Goal: Information Seeking & Learning: Check status

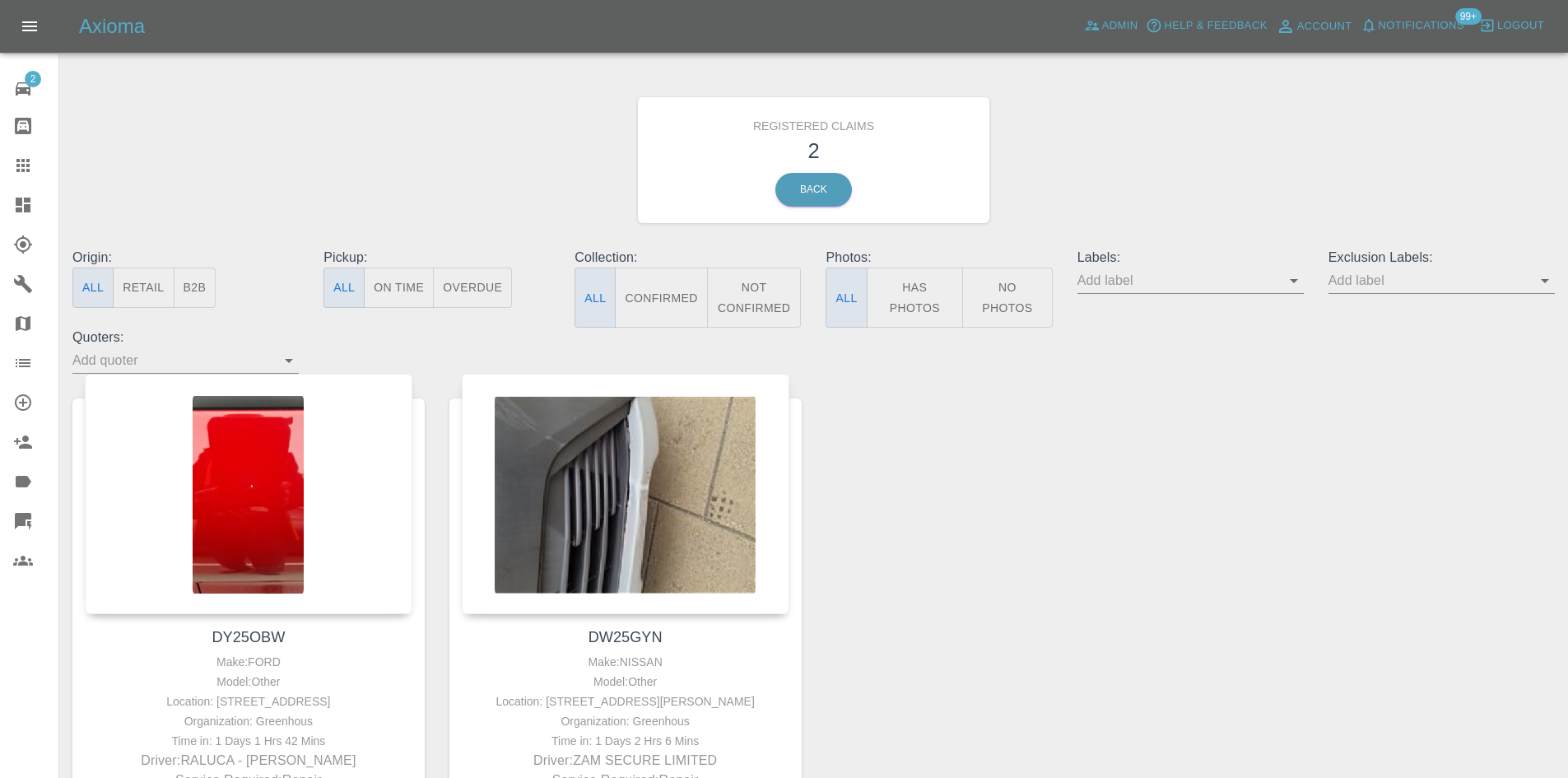
click at [47, 201] on div at bounding box center [36, 205] width 46 height 20
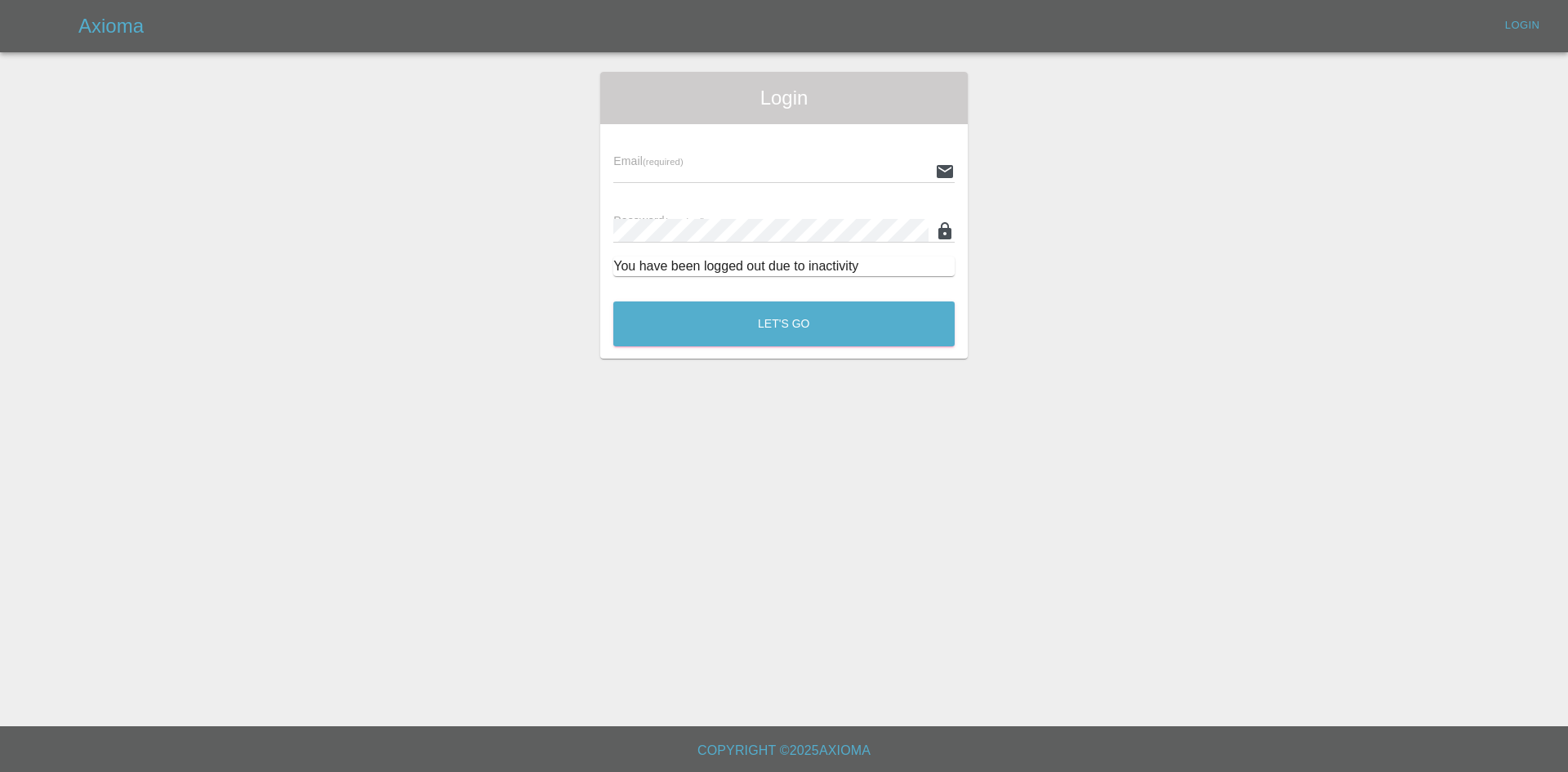
type input "[PERSON_NAME][EMAIL_ADDRESS][PERSON_NAME][DOMAIN_NAME]"
click at [864, 299] on div "Let's Go" at bounding box center [784, 319] width 343 height 61
click at [872, 308] on button "Let's Go" at bounding box center [784, 324] width 342 height 45
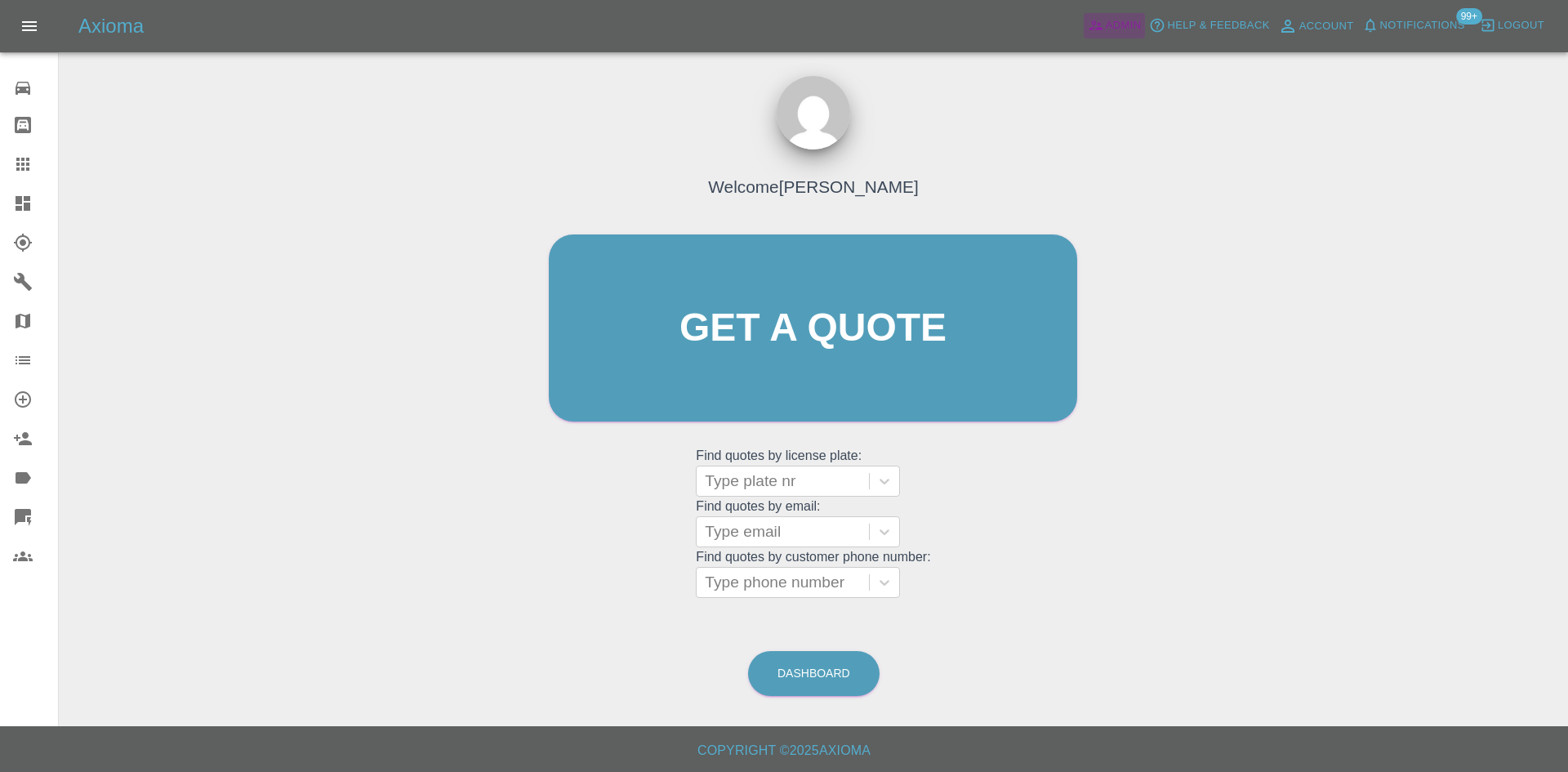
click at [1103, 28] on icon at bounding box center [1096, 26] width 17 height 17
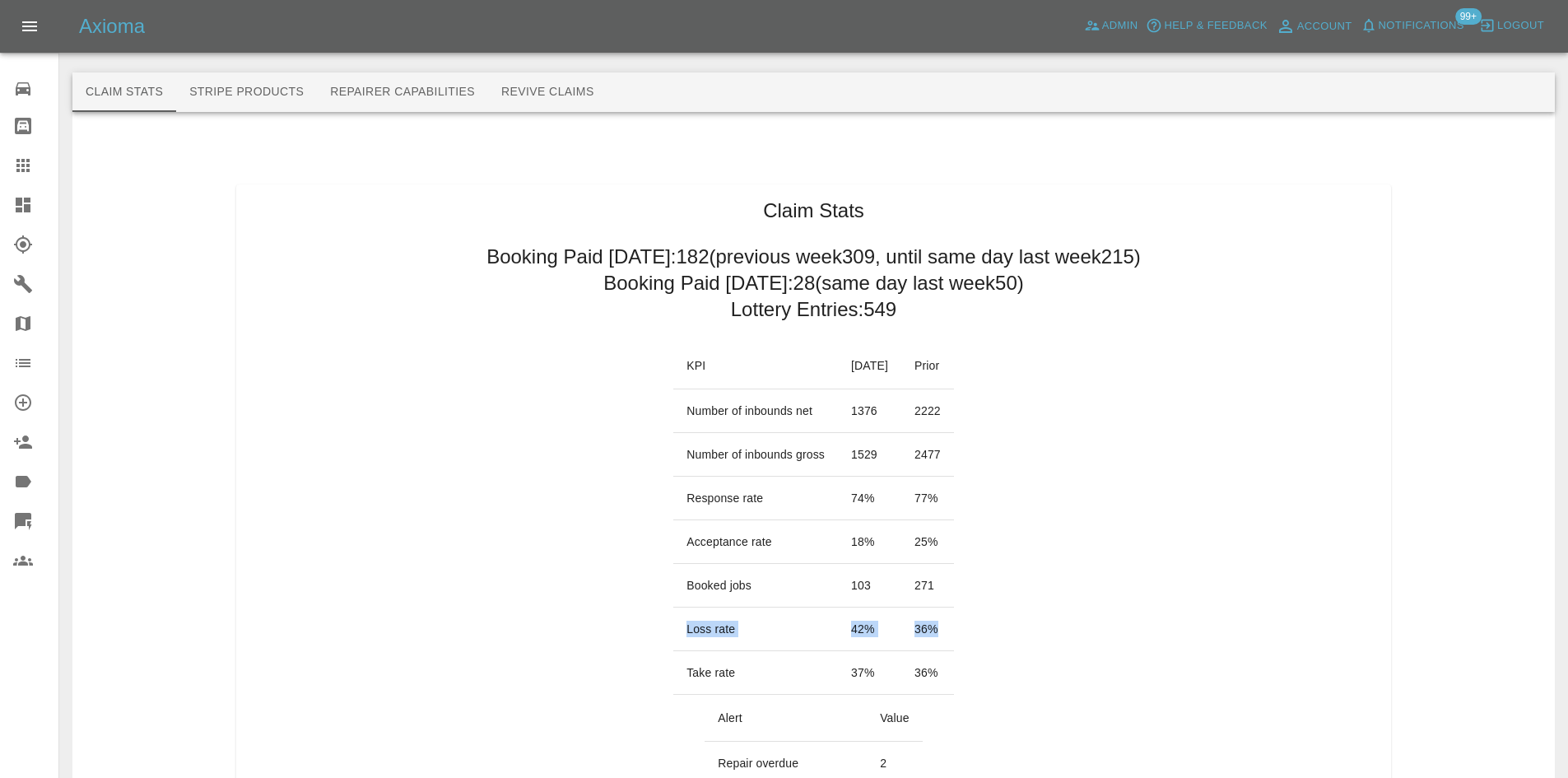
drag, startPoint x: 961, startPoint y: 624, endPoint x: 653, endPoint y: 634, distance: 308.2
click at [674, 634] on tr "Loss rate 42 % 36 %" at bounding box center [814, 629] width 281 height 44
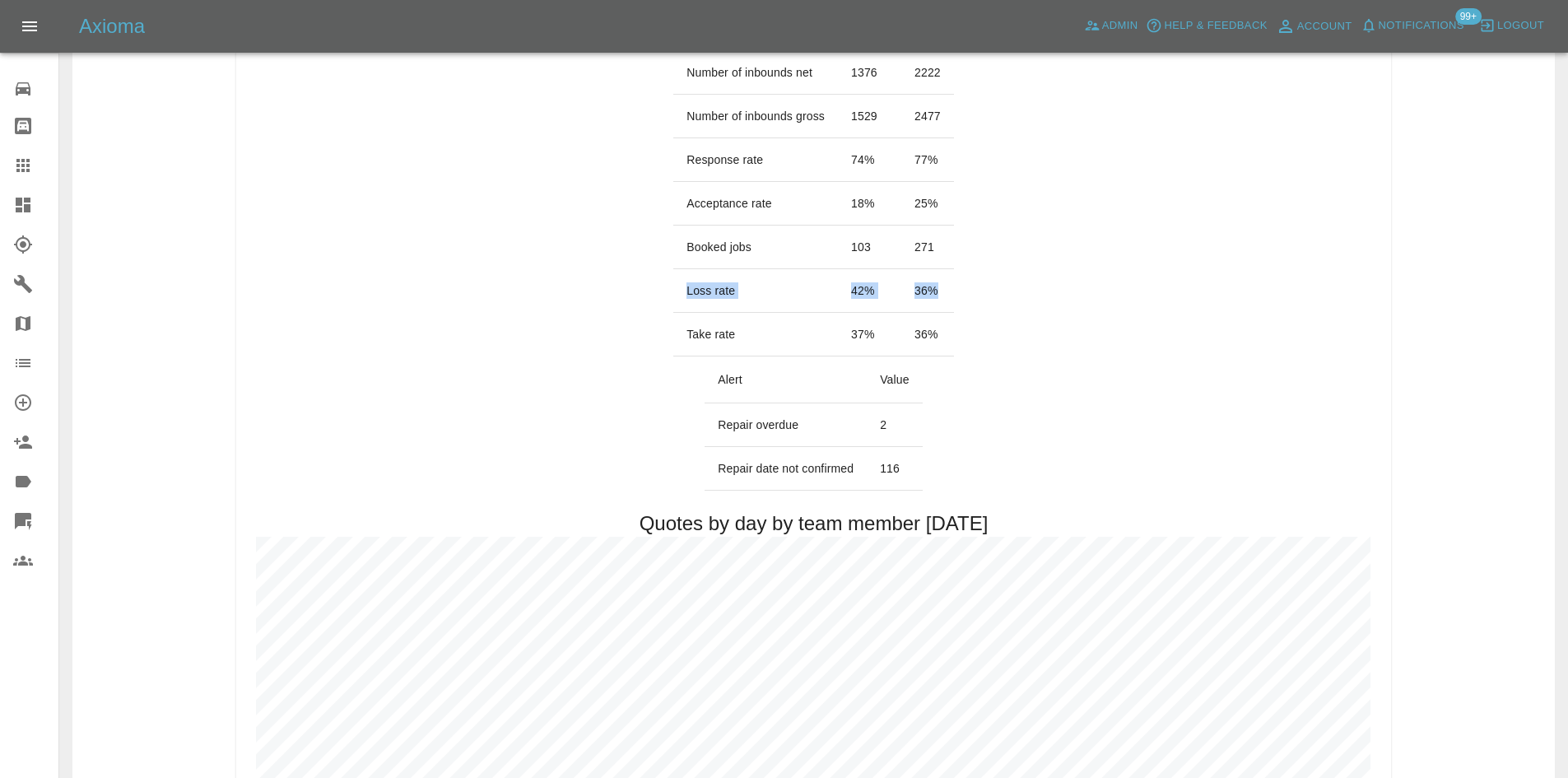
scroll to position [494, 0]
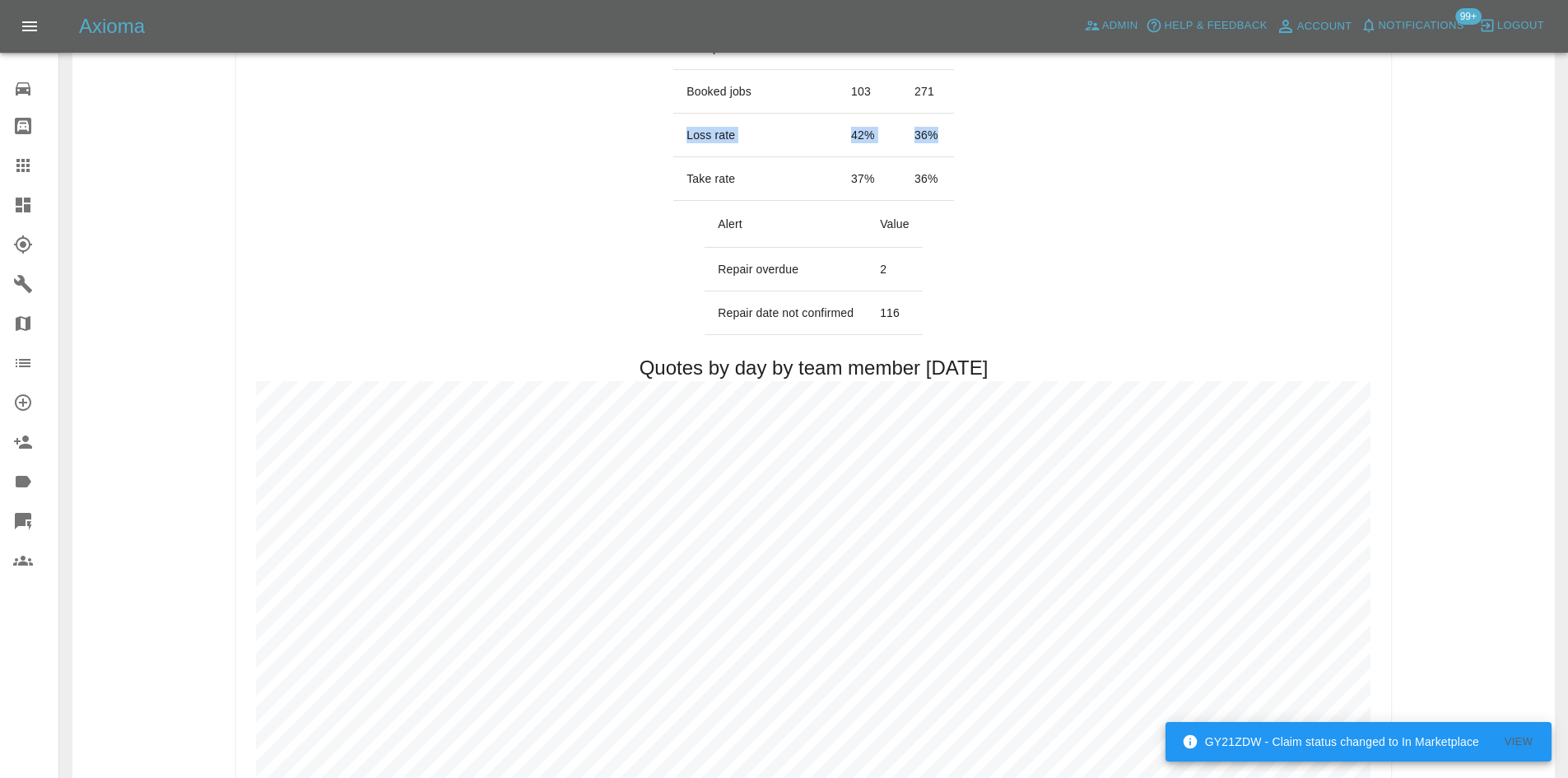
click at [43, 206] on div at bounding box center [36, 205] width 46 height 20
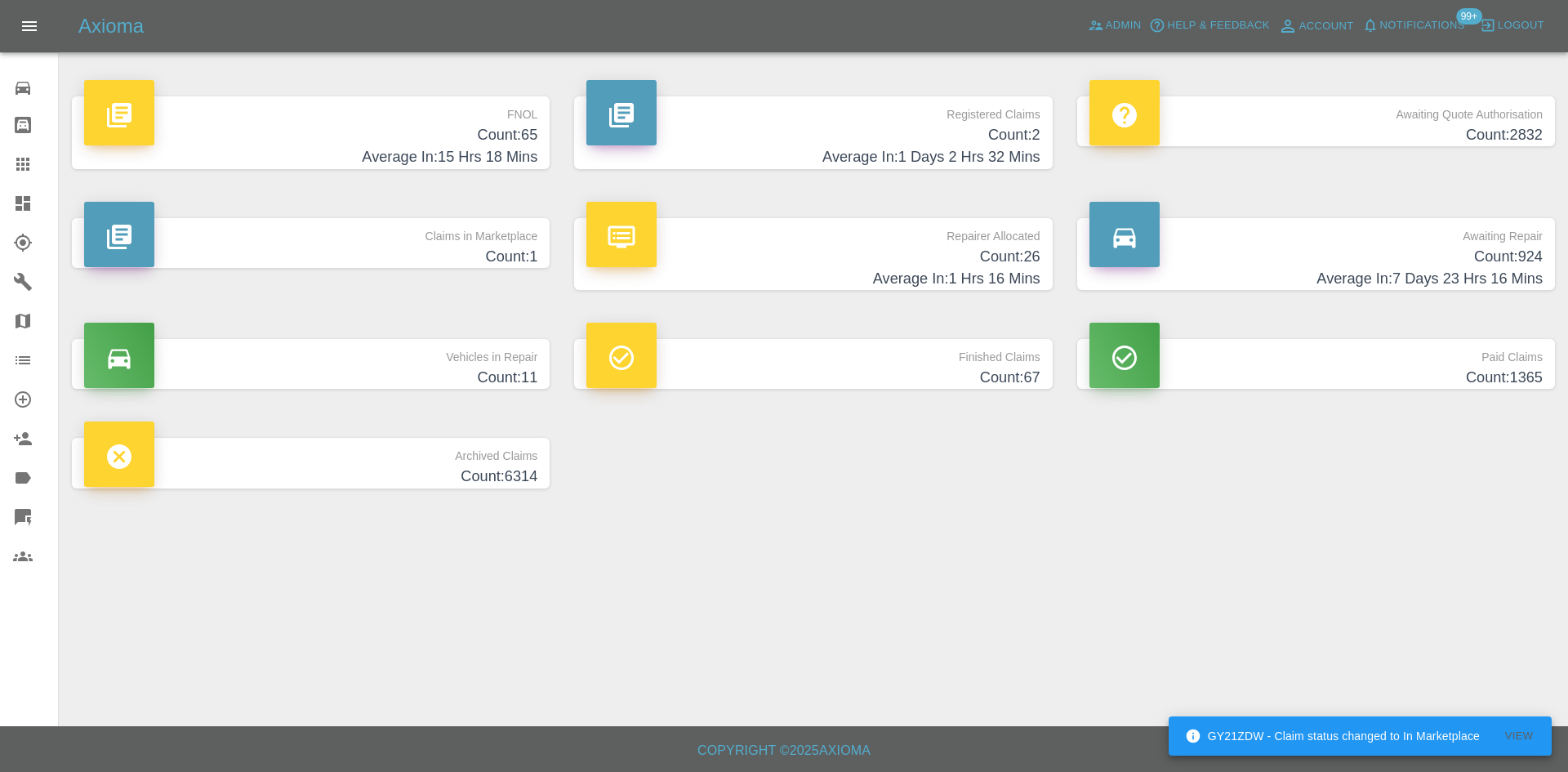
click at [789, 173] on div "Registered Claims Count: 2 Average In: 1 Days 2 Hrs 32 Mins" at bounding box center [813, 133] width 503 height 122
click at [785, 155] on h4 "Average In: 1 Days 2 Hrs 32 Mins" at bounding box center [814, 157] width 453 height 22
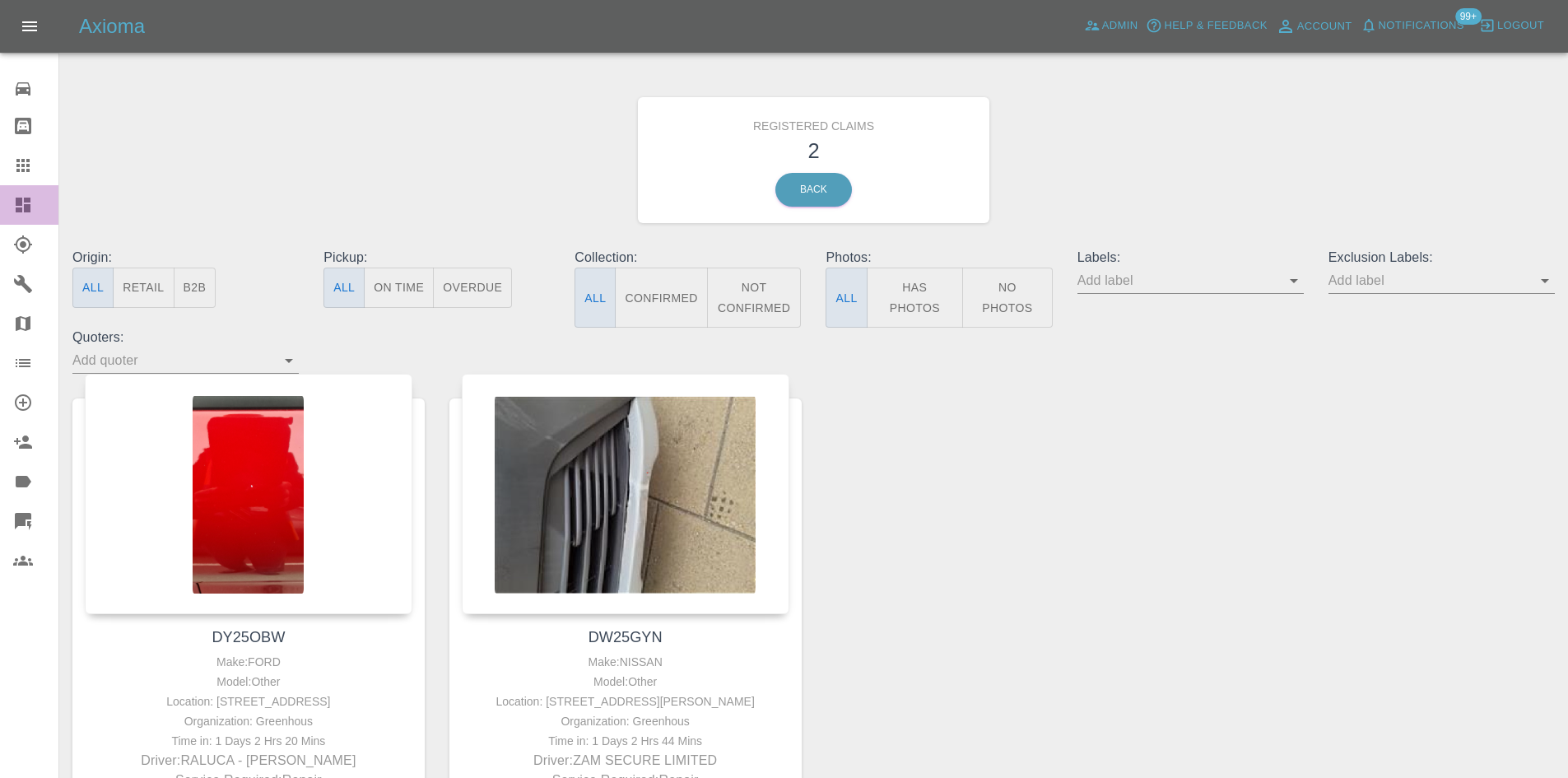
click at [2, 199] on link "Dashboard" at bounding box center [29, 204] width 59 height 39
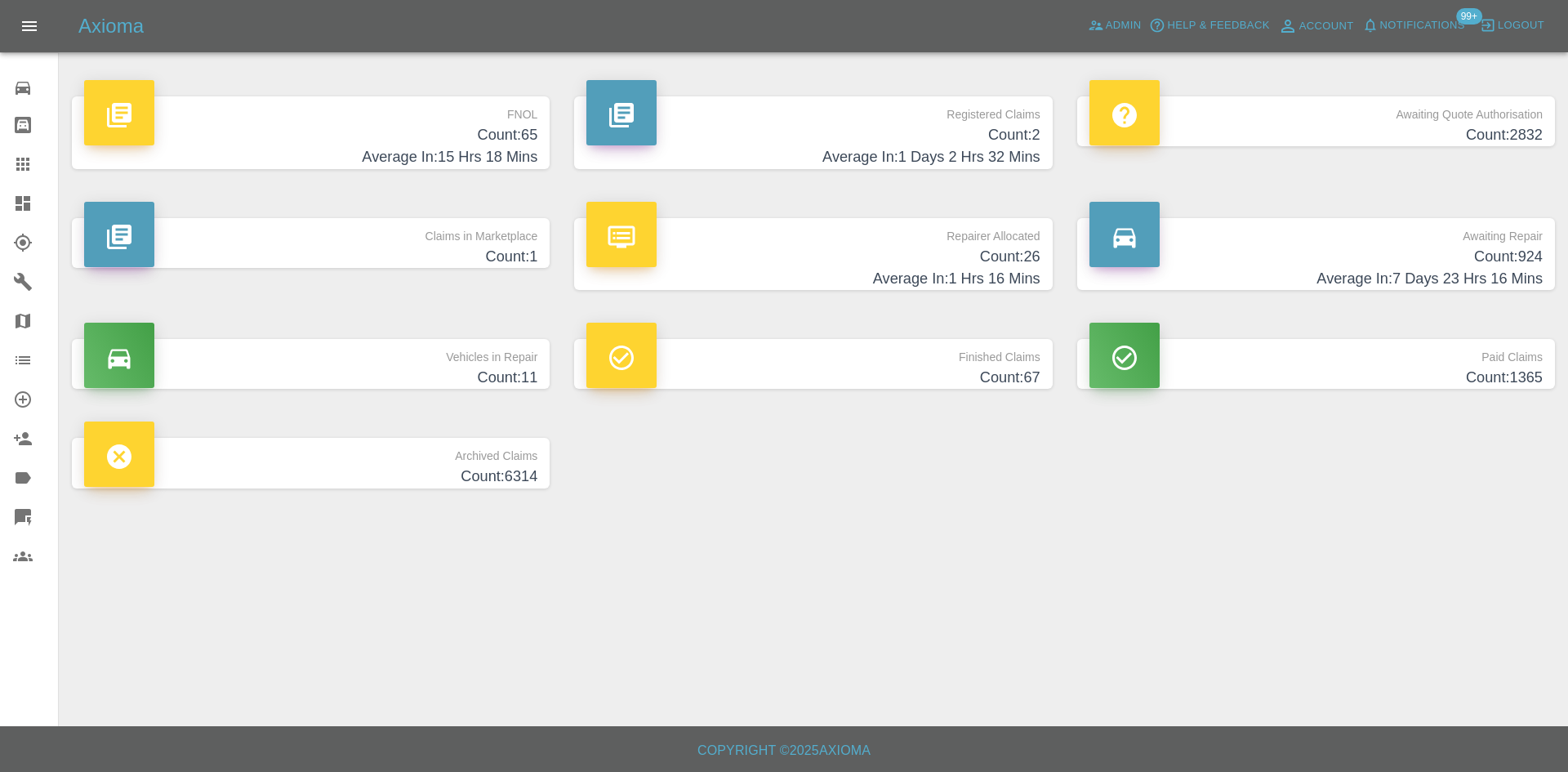
click at [15, 171] on icon at bounding box center [23, 164] width 20 height 20
click at [27, 204] on icon at bounding box center [23, 203] width 15 height 15
click at [26, 159] on icon at bounding box center [23, 164] width 13 height 13
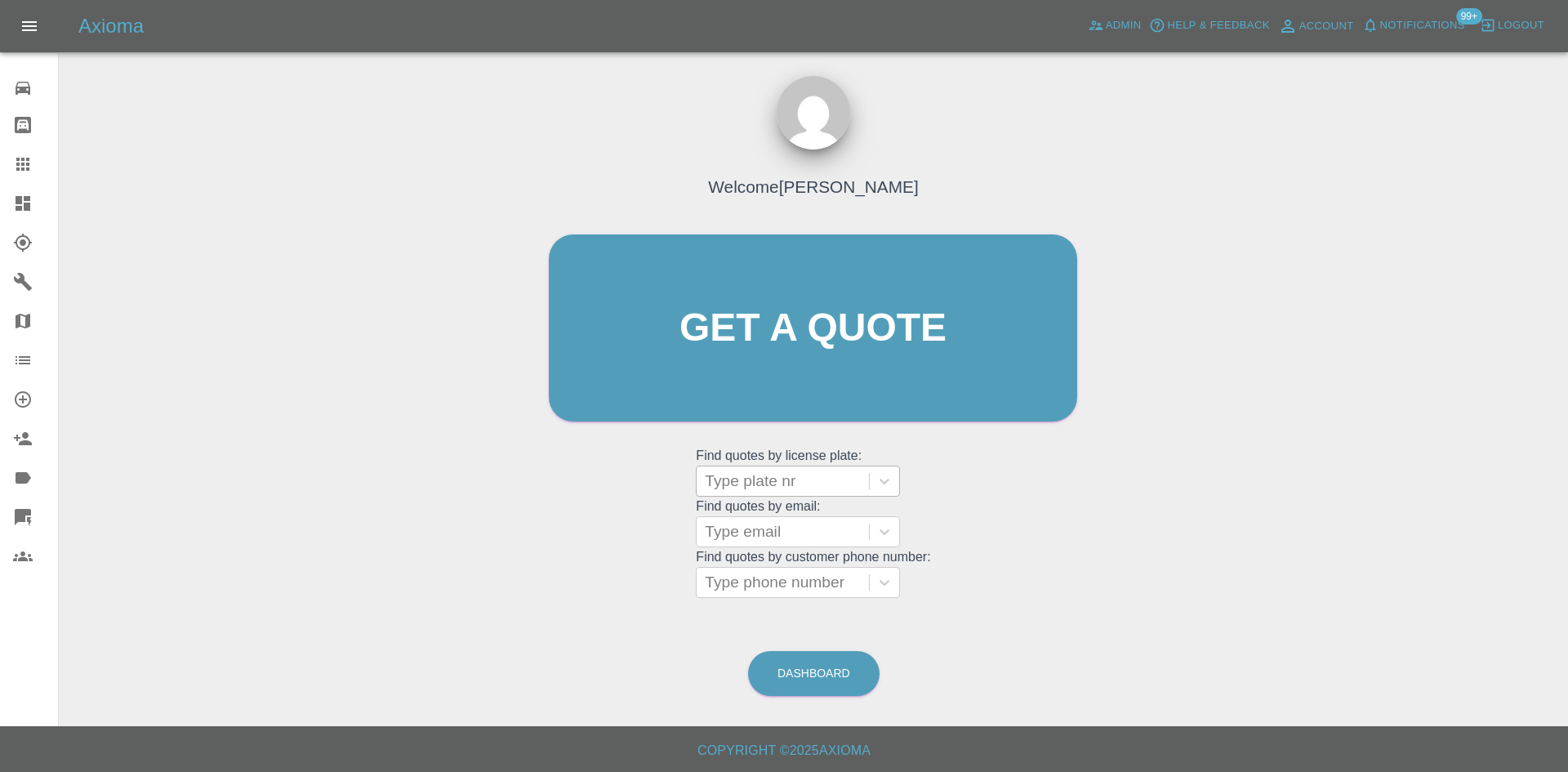
click at [754, 473] on div at bounding box center [783, 480] width 156 height 23
paste input "PX20HHO"
type input "PX20HHO"
click at [774, 520] on div "PX20HHO, Finished" at bounding box center [798, 523] width 204 height 33
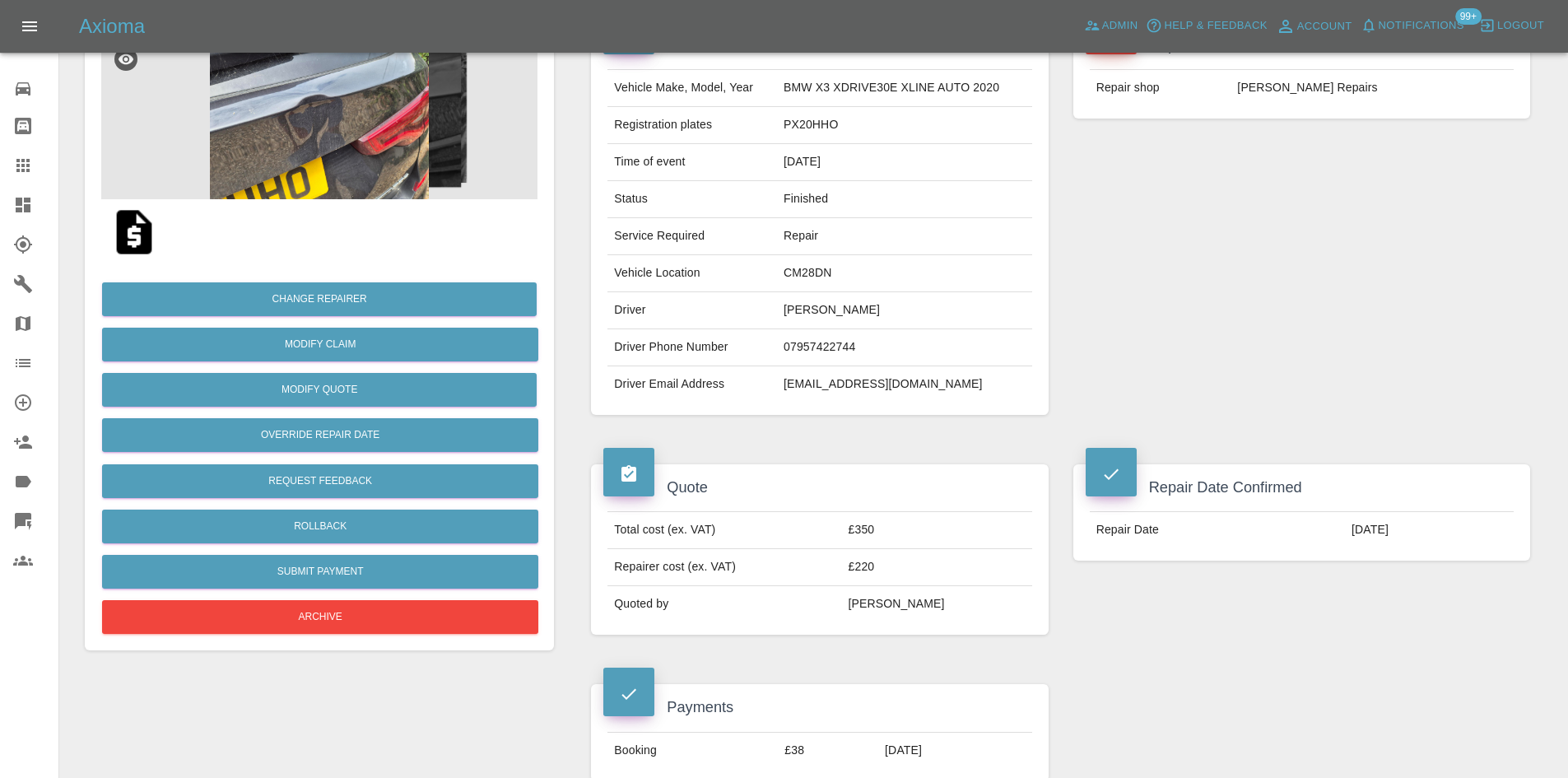
scroll to position [82, 0]
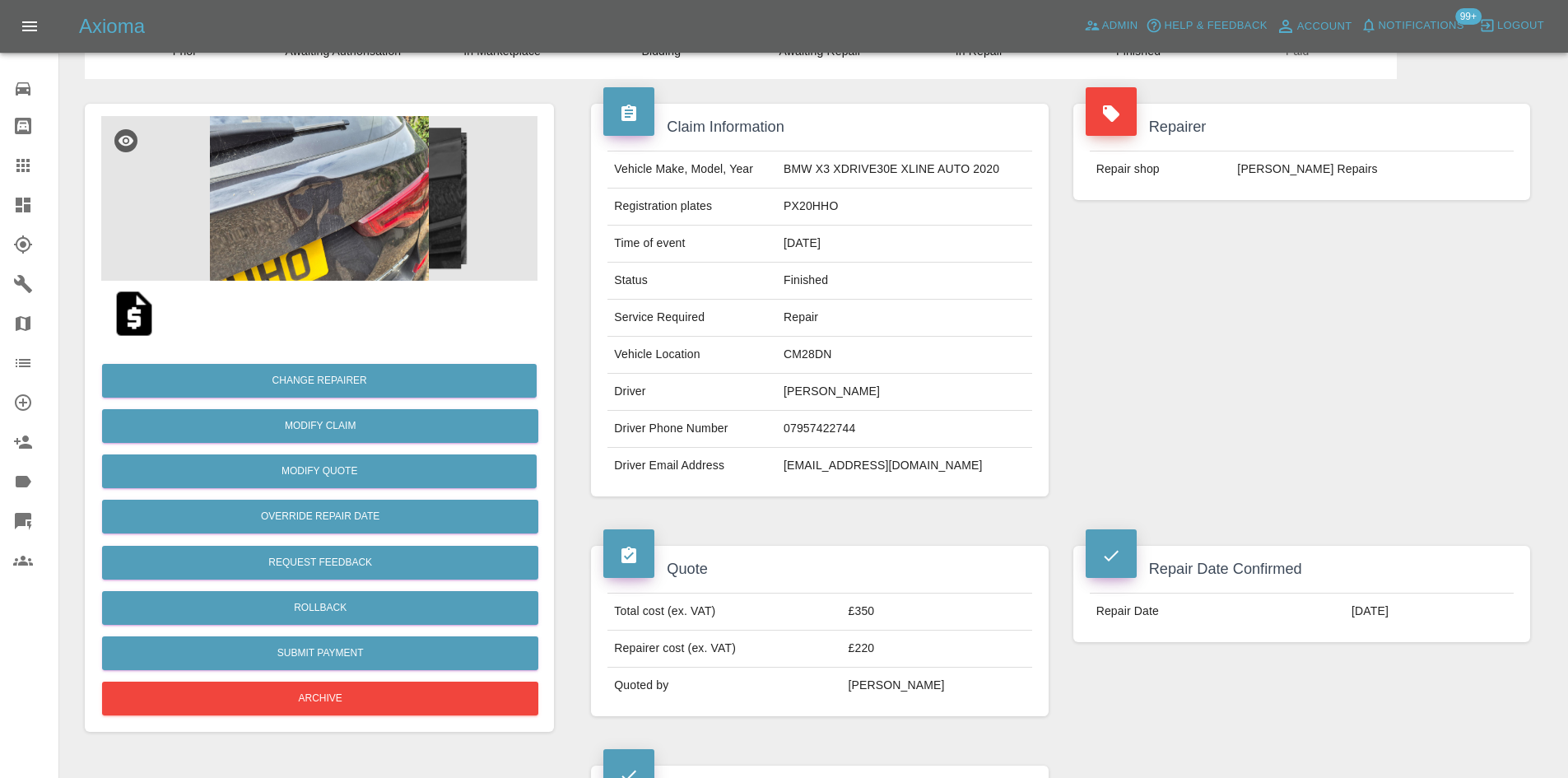
click at [368, 223] on img at bounding box center [319, 198] width 436 height 165
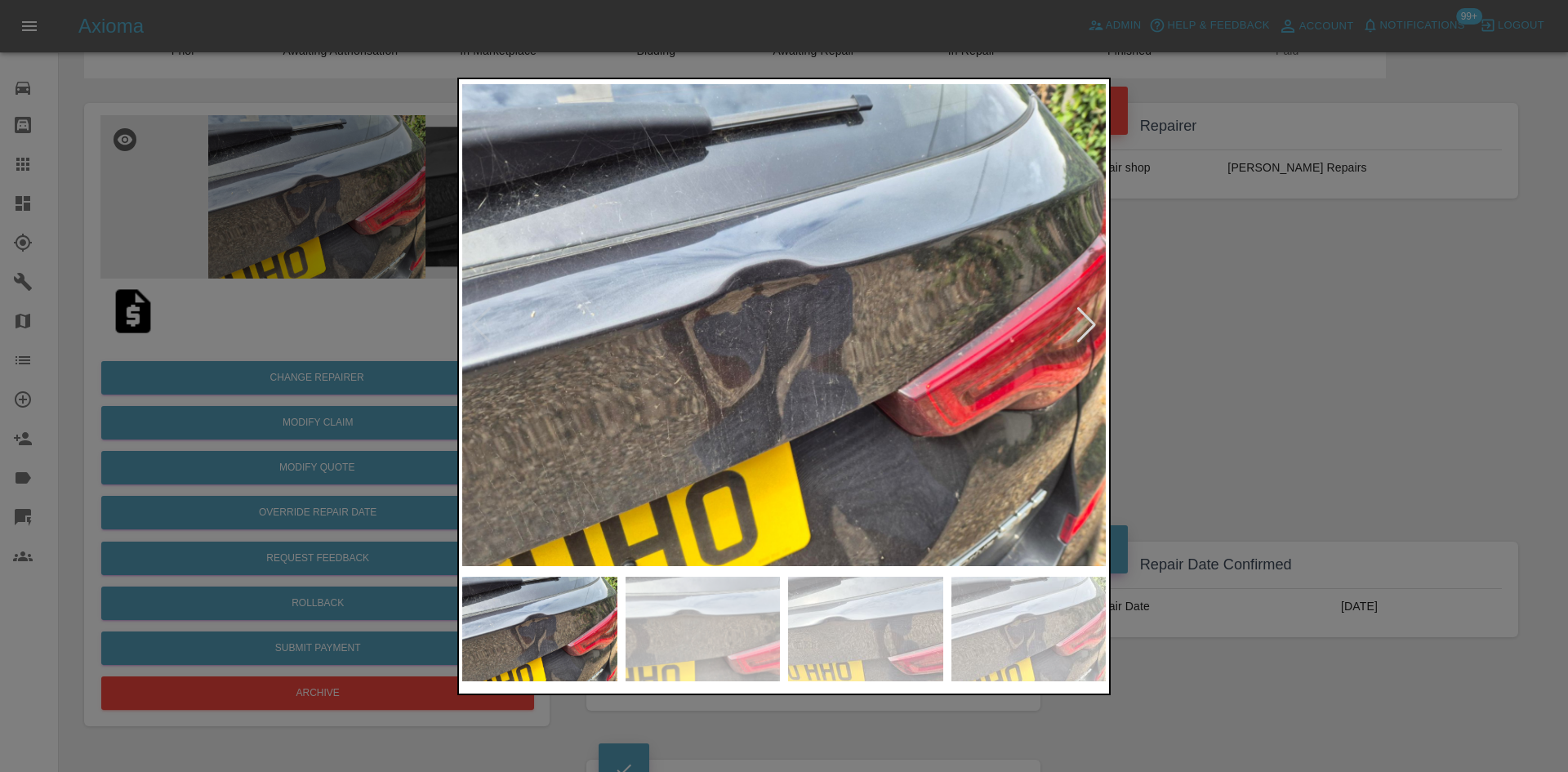
click at [1087, 328] on div at bounding box center [1087, 324] width 22 height 36
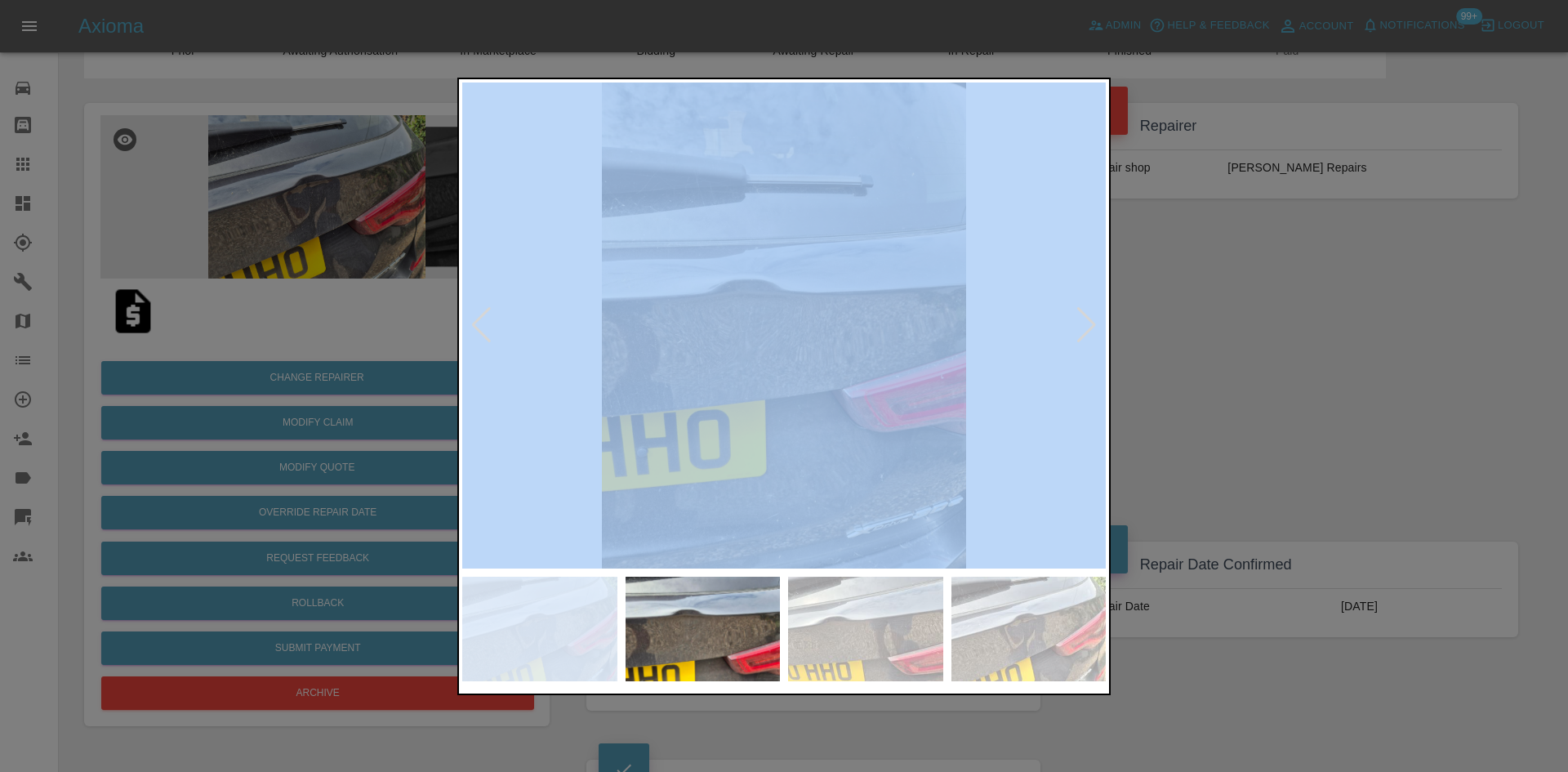
click at [1087, 326] on div at bounding box center [1087, 324] width 22 height 36
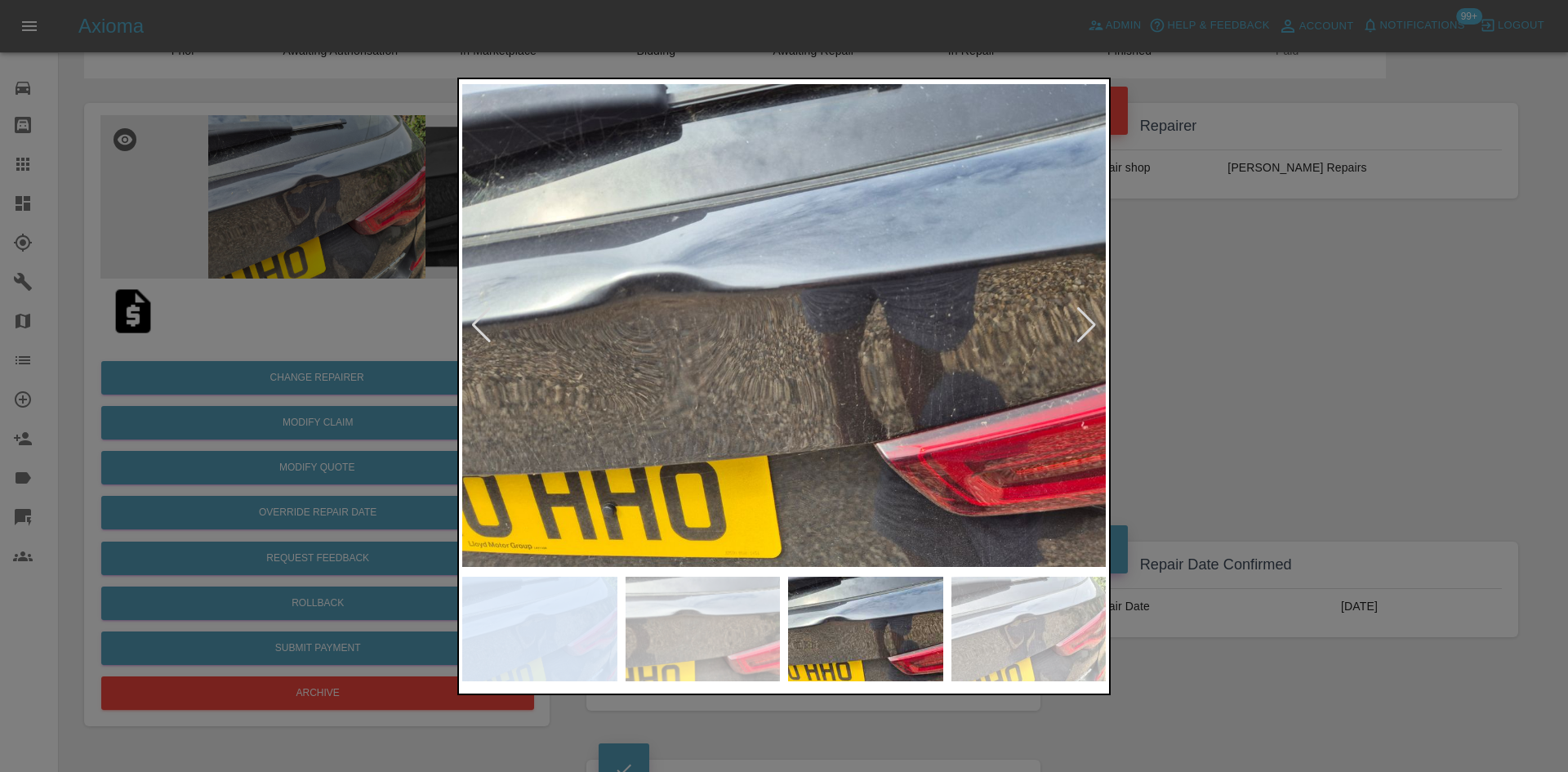
click at [1087, 326] on div at bounding box center [1087, 324] width 22 height 36
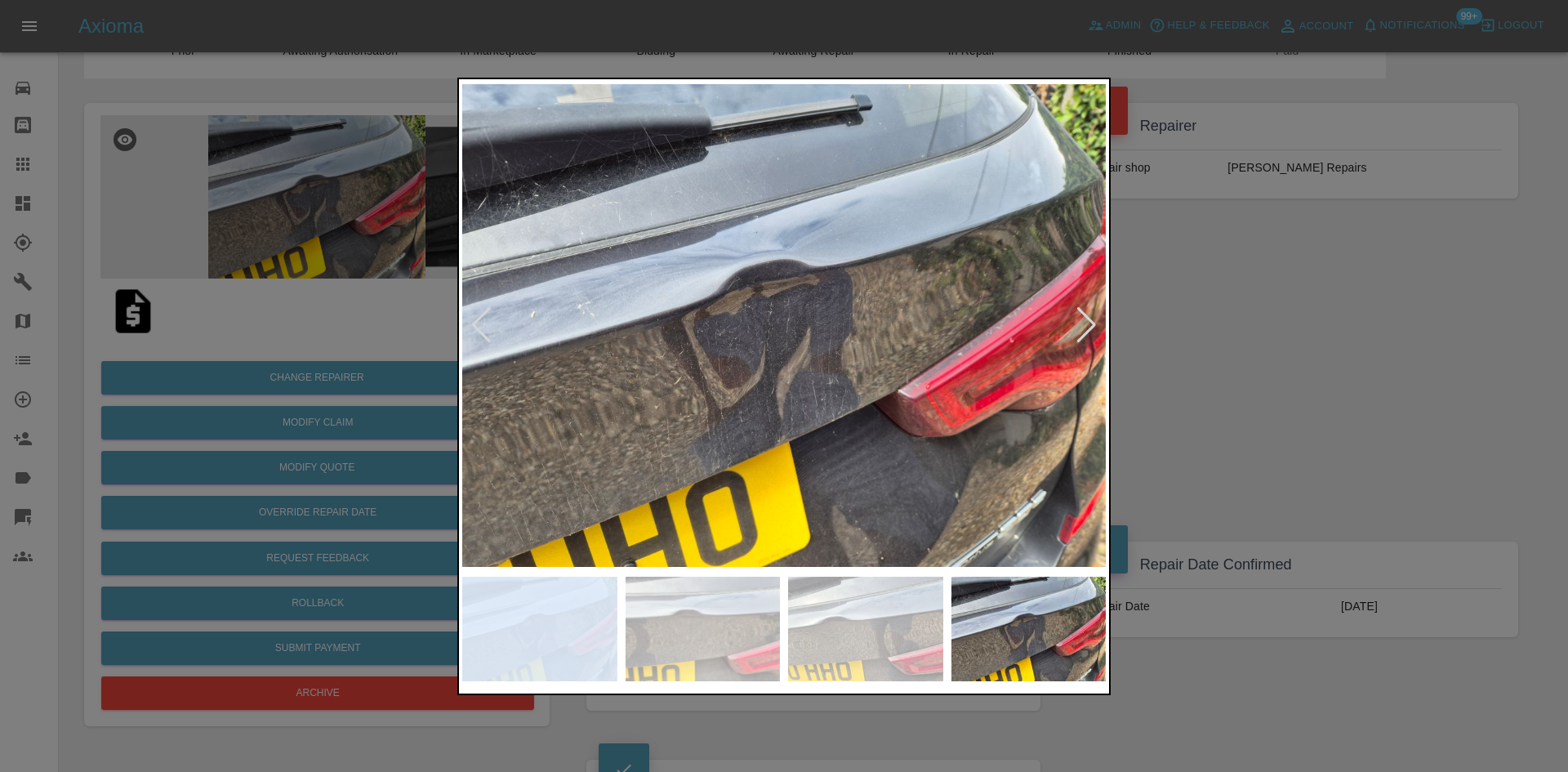
click at [1087, 326] on div at bounding box center [1087, 324] width 22 height 36
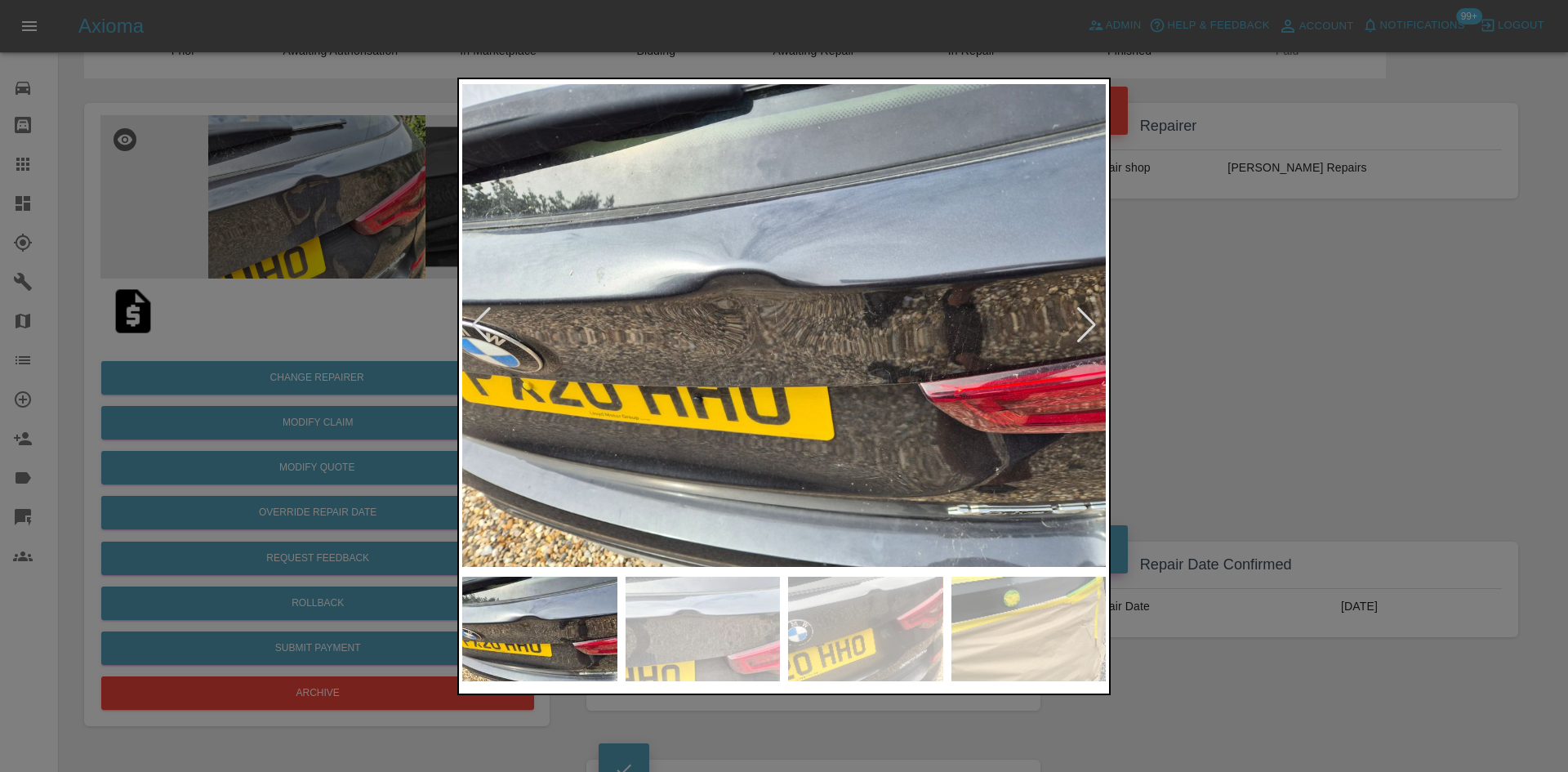
click at [1087, 326] on div at bounding box center [1087, 324] width 22 height 36
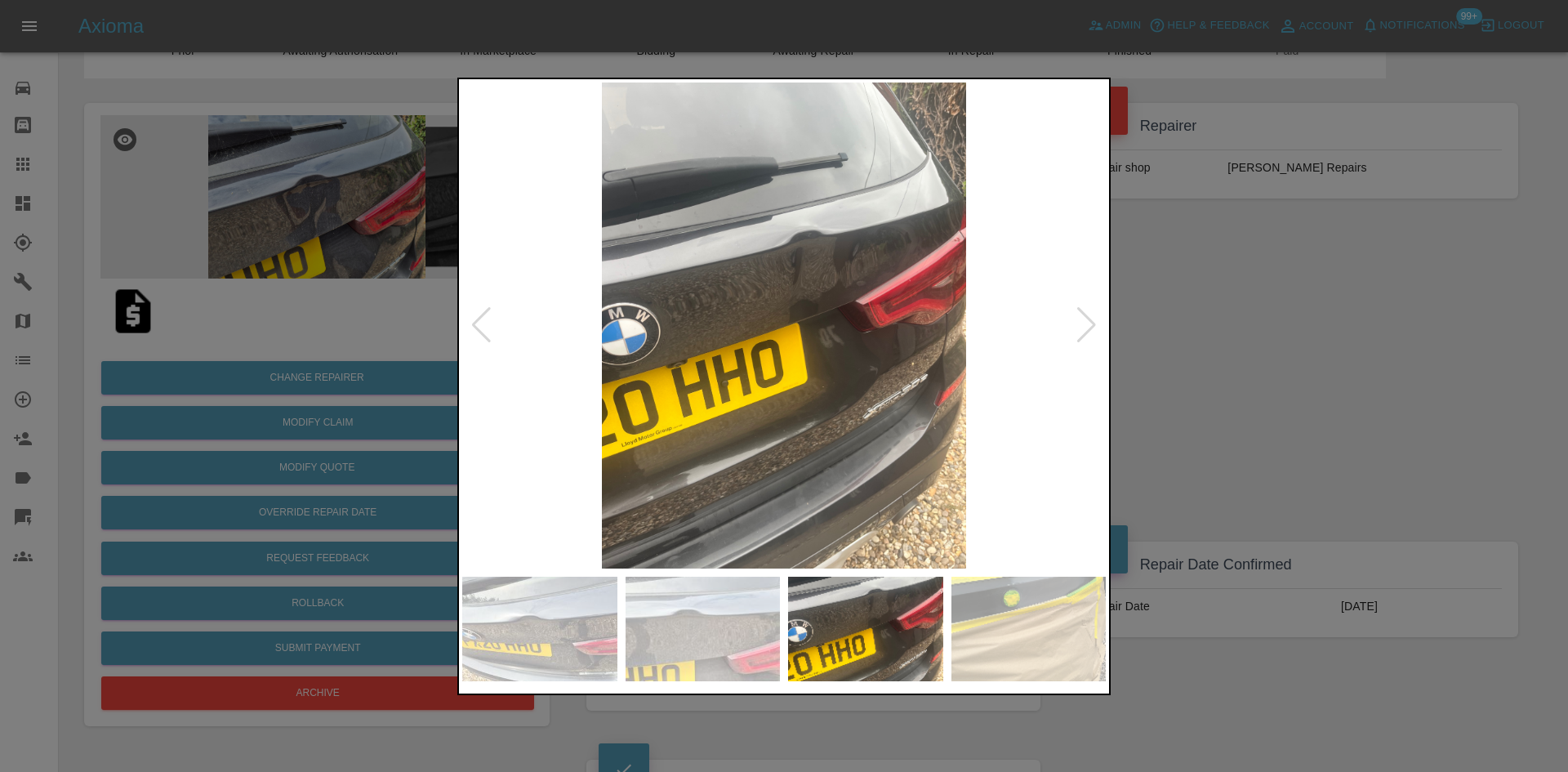
click at [1087, 326] on div at bounding box center [1087, 324] width 22 height 36
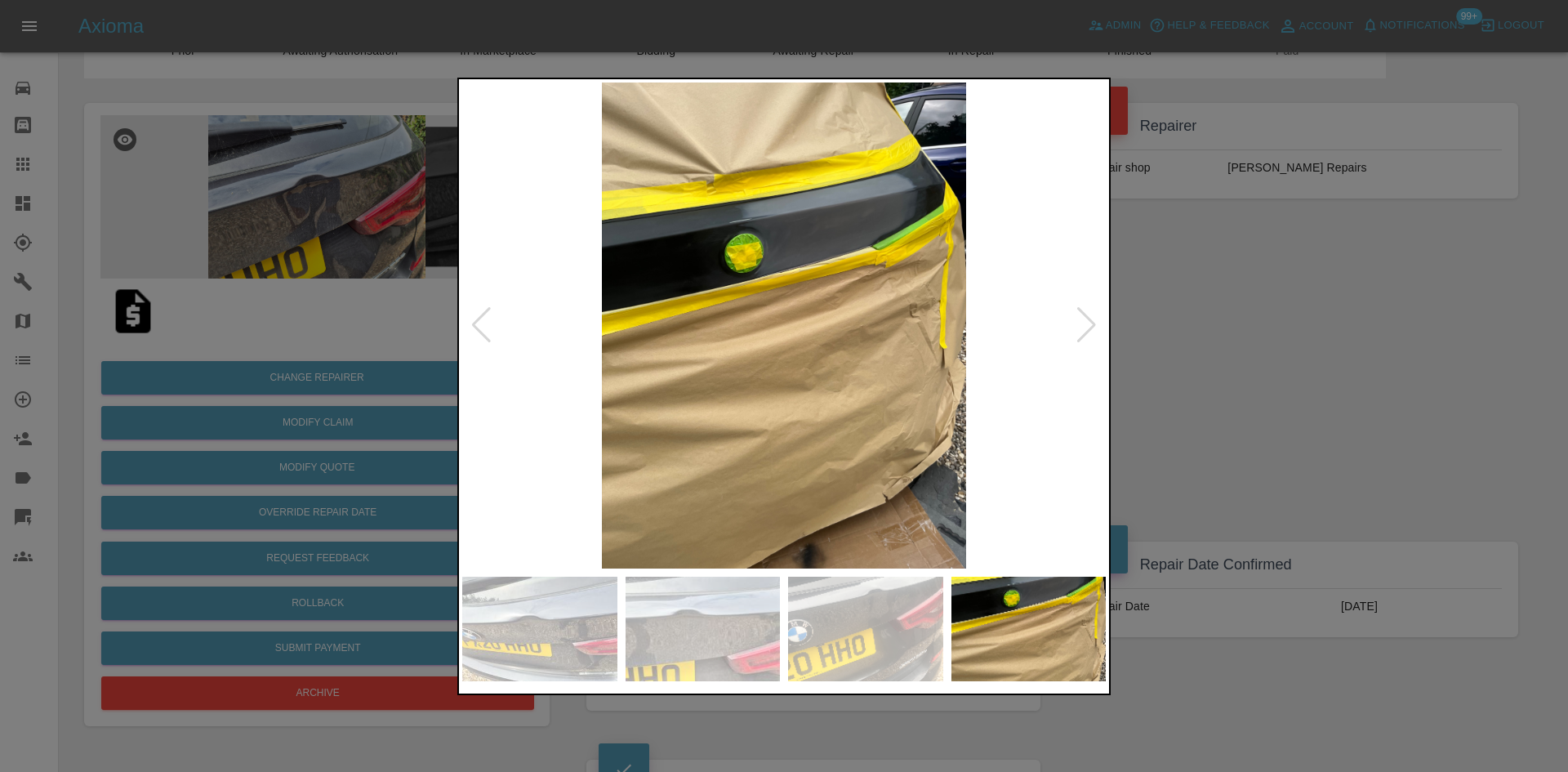
click at [1087, 326] on div at bounding box center [1087, 324] width 22 height 36
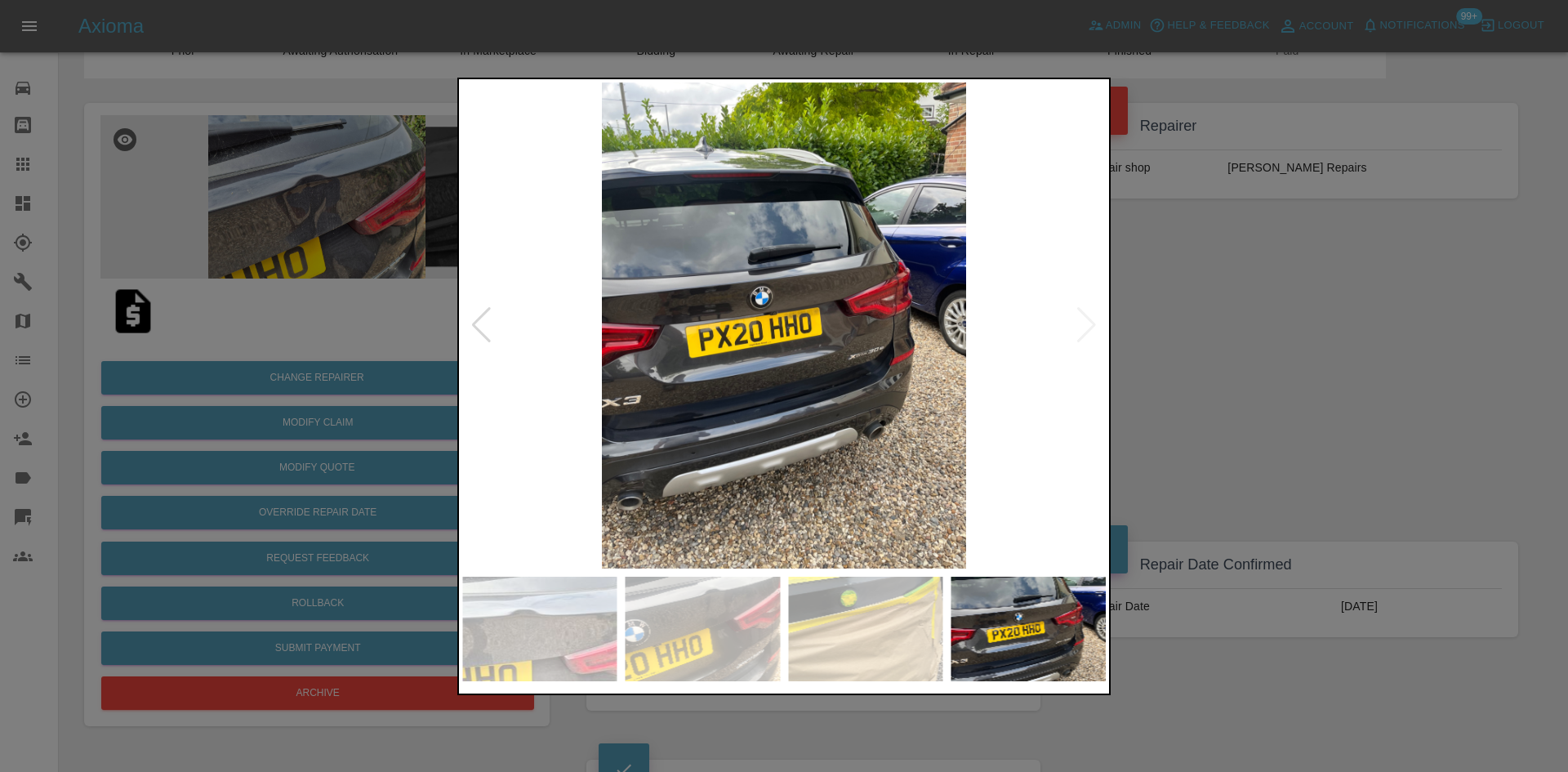
click at [1087, 326] on img at bounding box center [784, 325] width 644 height 486
click at [1215, 342] on div at bounding box center [784, 386] width 1568 height 772
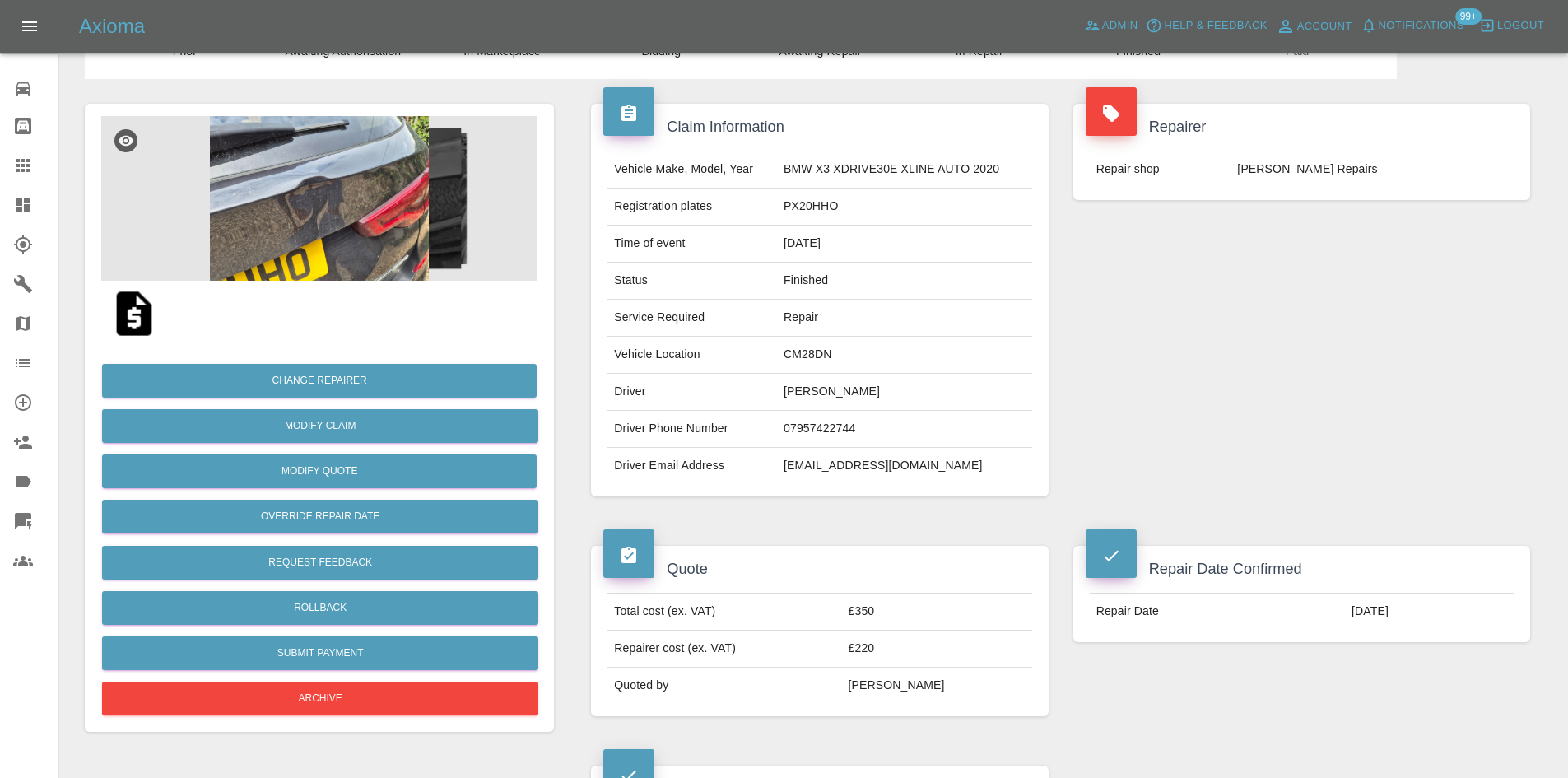
click at [15, 201] on icon at bounding box center [24, 205] width 20 height 20
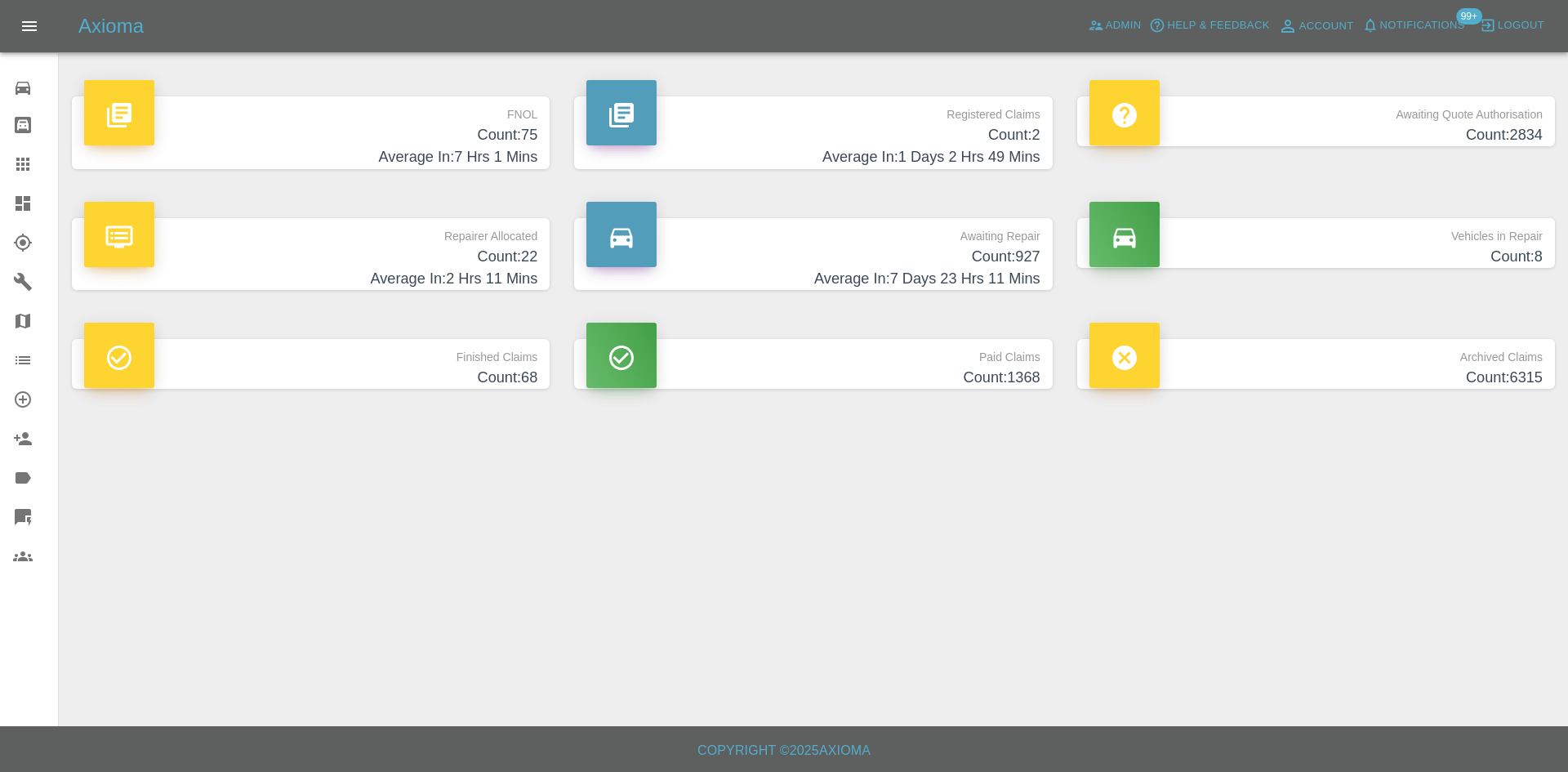
click at [1388, 204] on div "Vehicles in Repair Count: 8" at bounding box center [1316, 254] width 503 height 122
click at [1370, 225] on p "Vehicles in Repair" at bounding box center [1316, 232] width 453 height 28
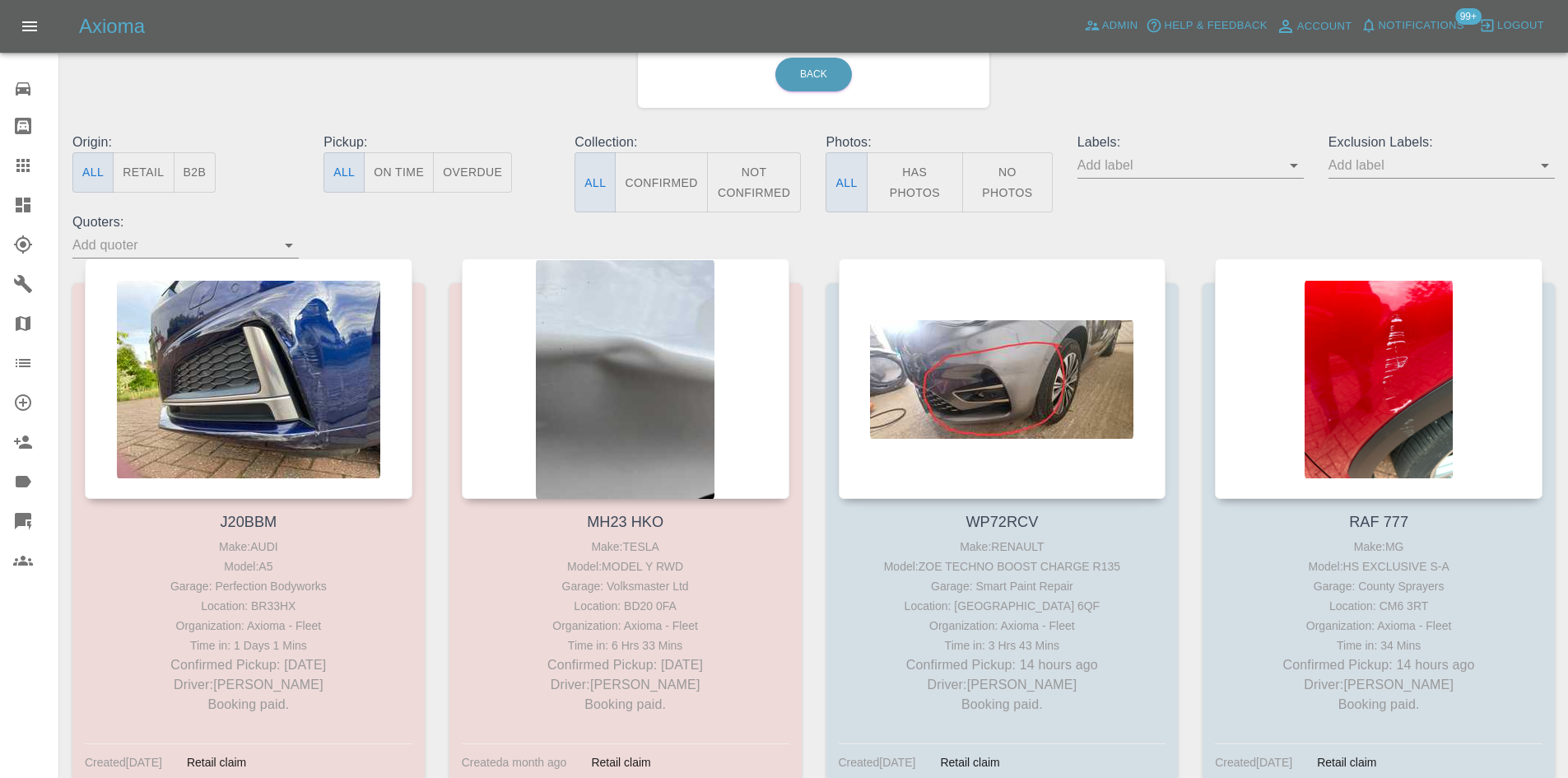
scroll to position [13, 0]
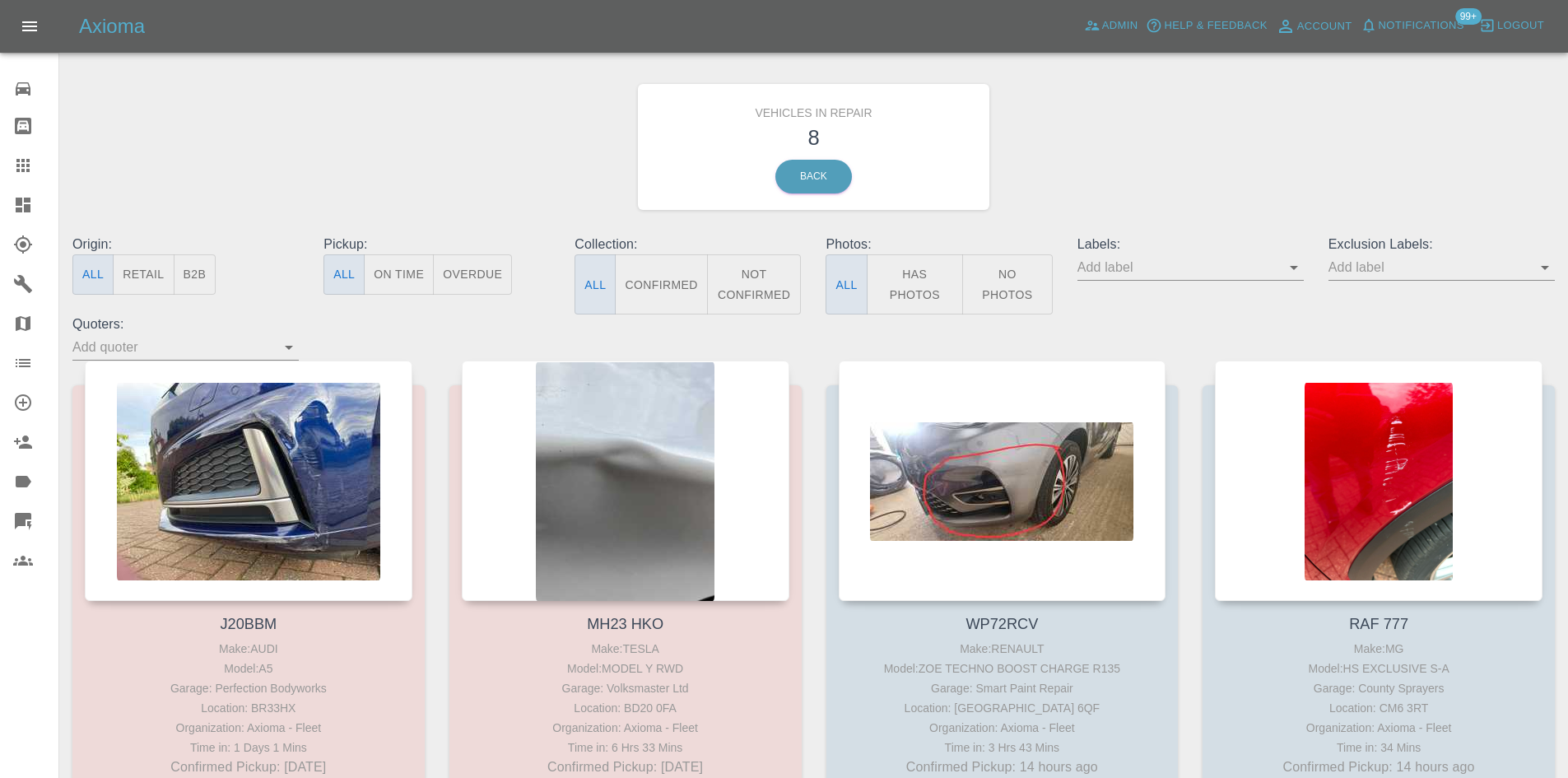
click at [29, 195] on icon at bounding box center [24, 205] width 20 height 20
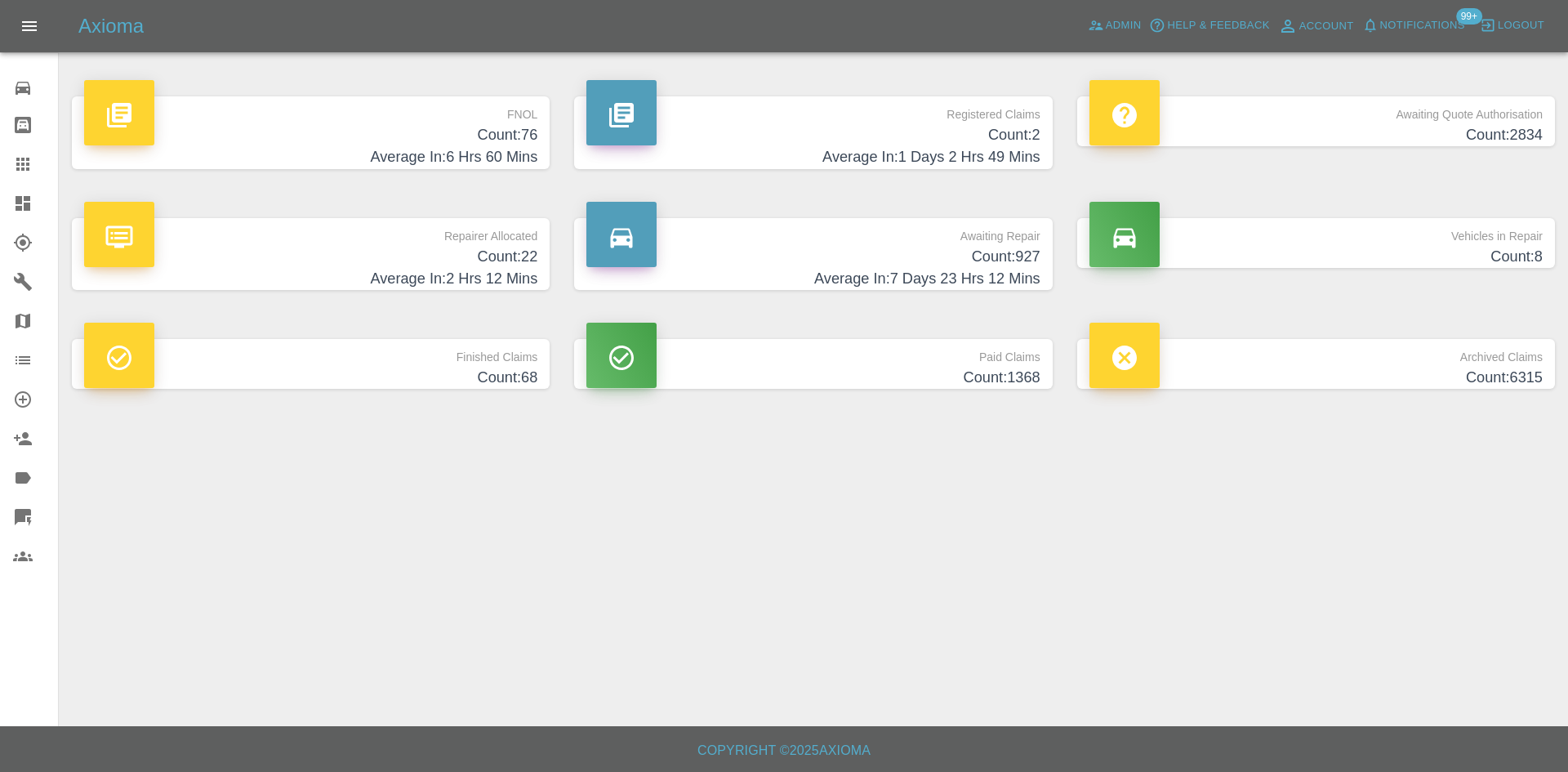
click at [533, 115] on p "FNOL" at bounding box center [311, 110] width 453 height 28
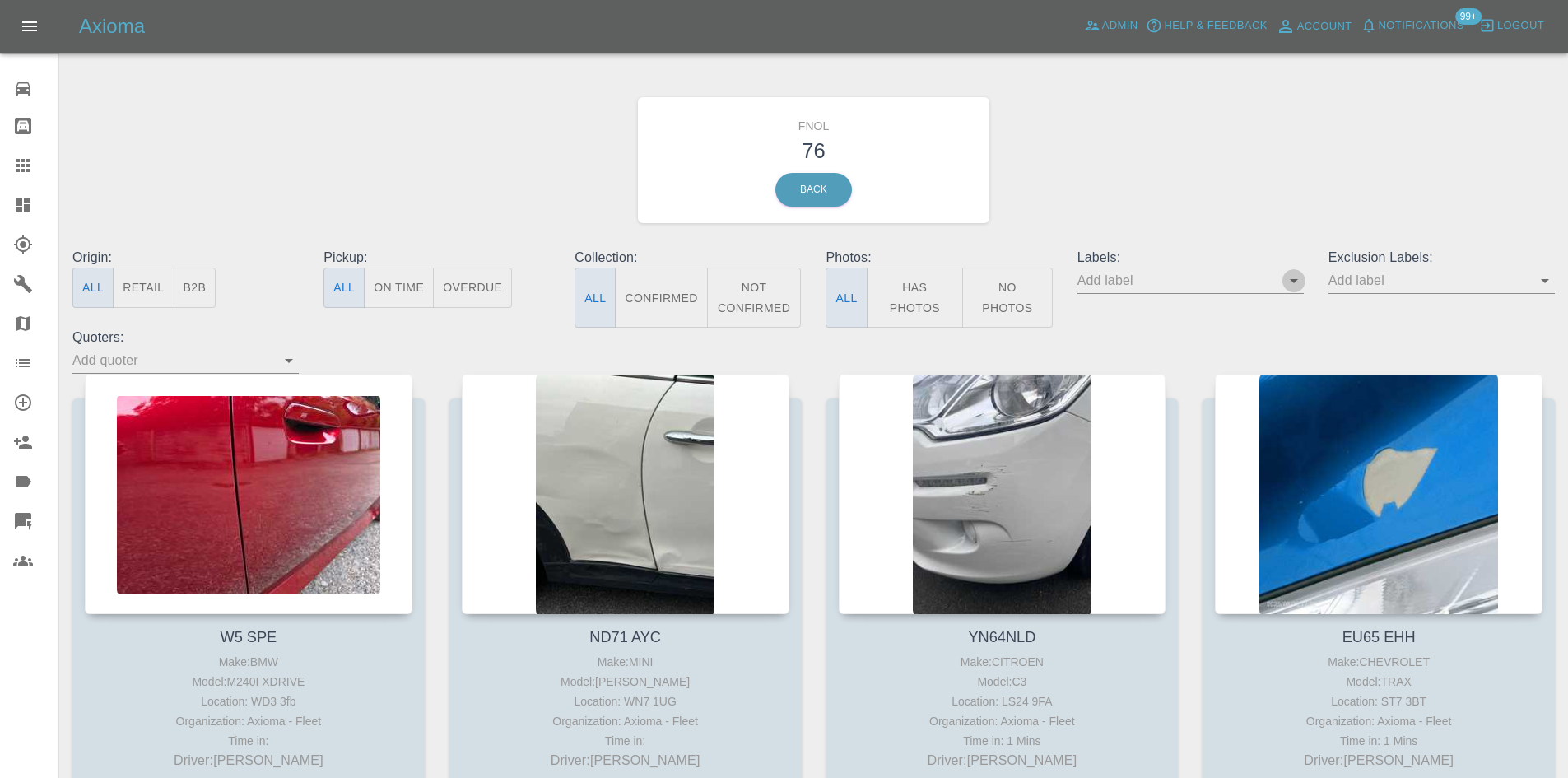
click at [1289, 284] on icon "Open" at bounding box center [1294, 281] width 20 height 20
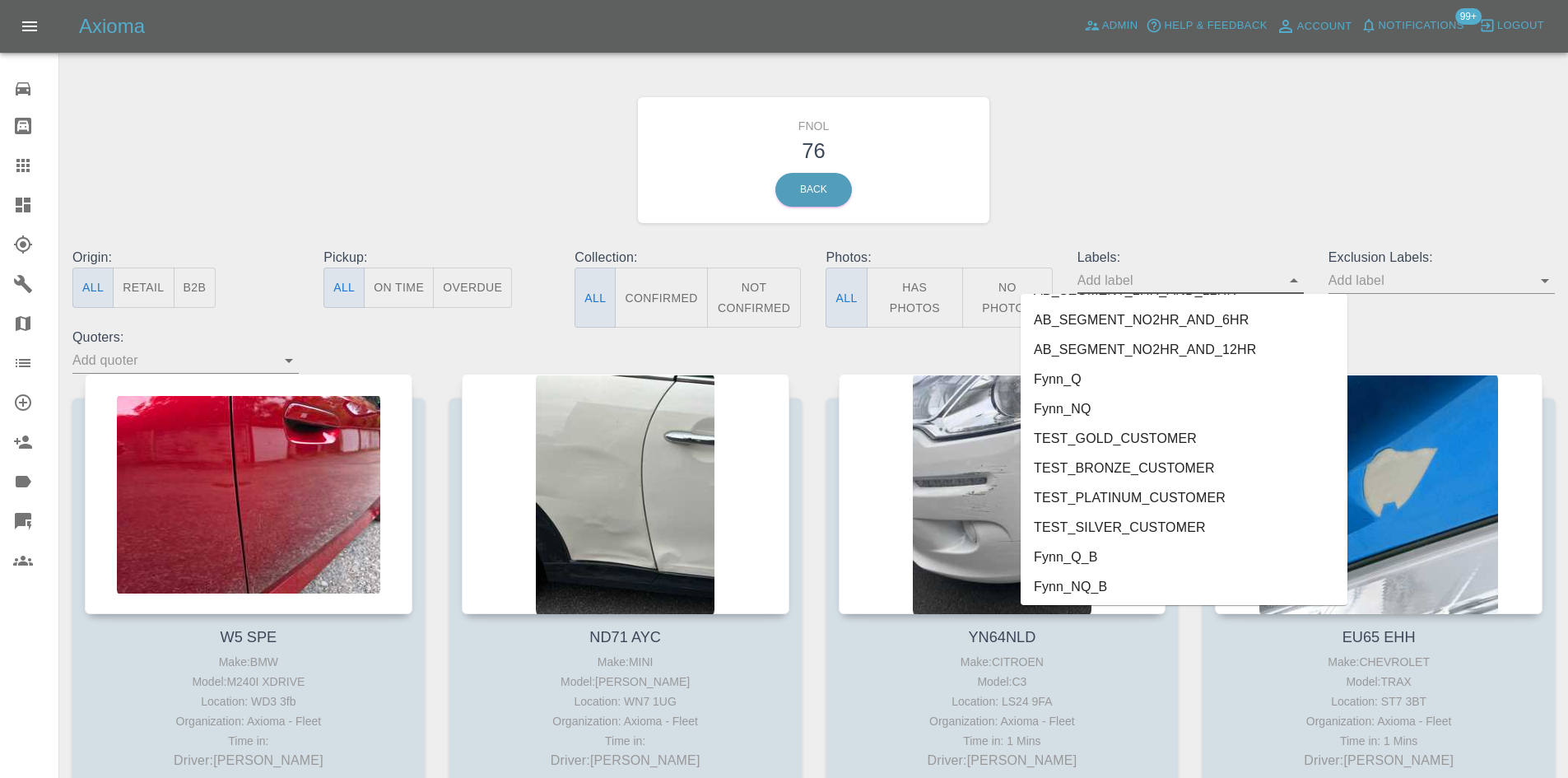
scroll to position [3436, 0]
click at [1174, 593] on li "George_Carl_Q" at bounding box center [1183, 583] width 327 height 29
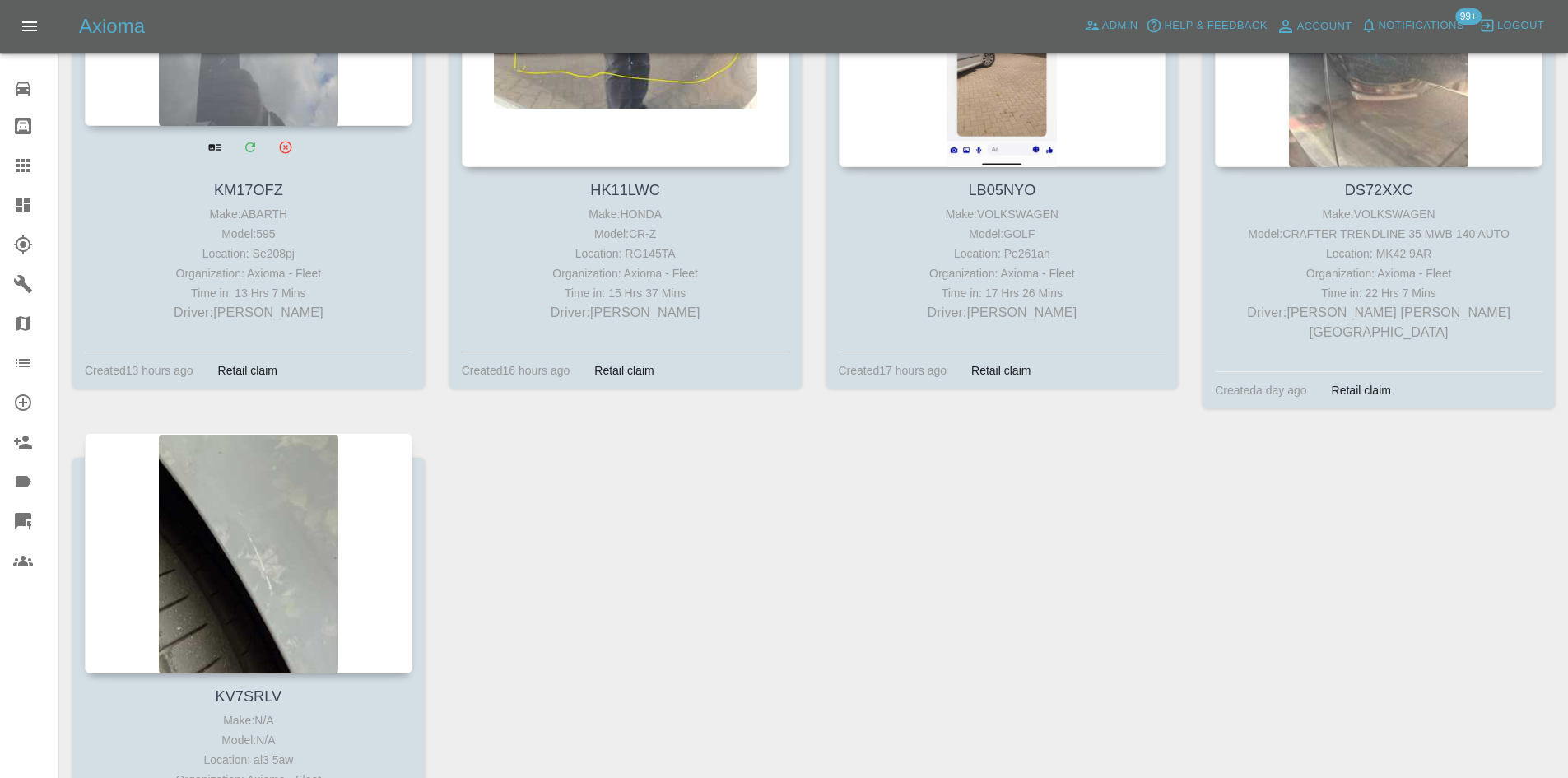
scroll to position [1122, 0]
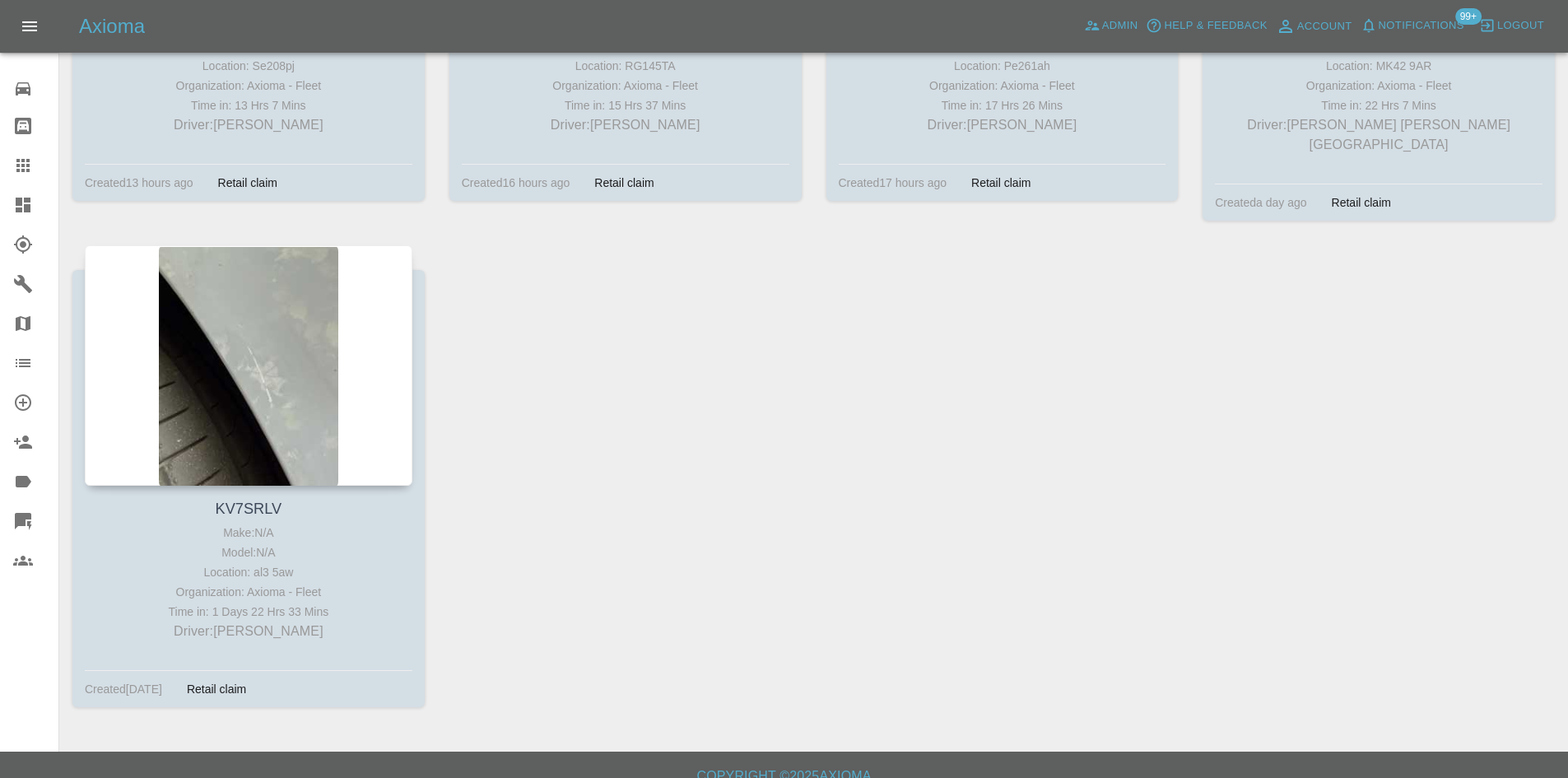
click at [20, 204] on icon at bounding box center [24, 205] width 15 height 15
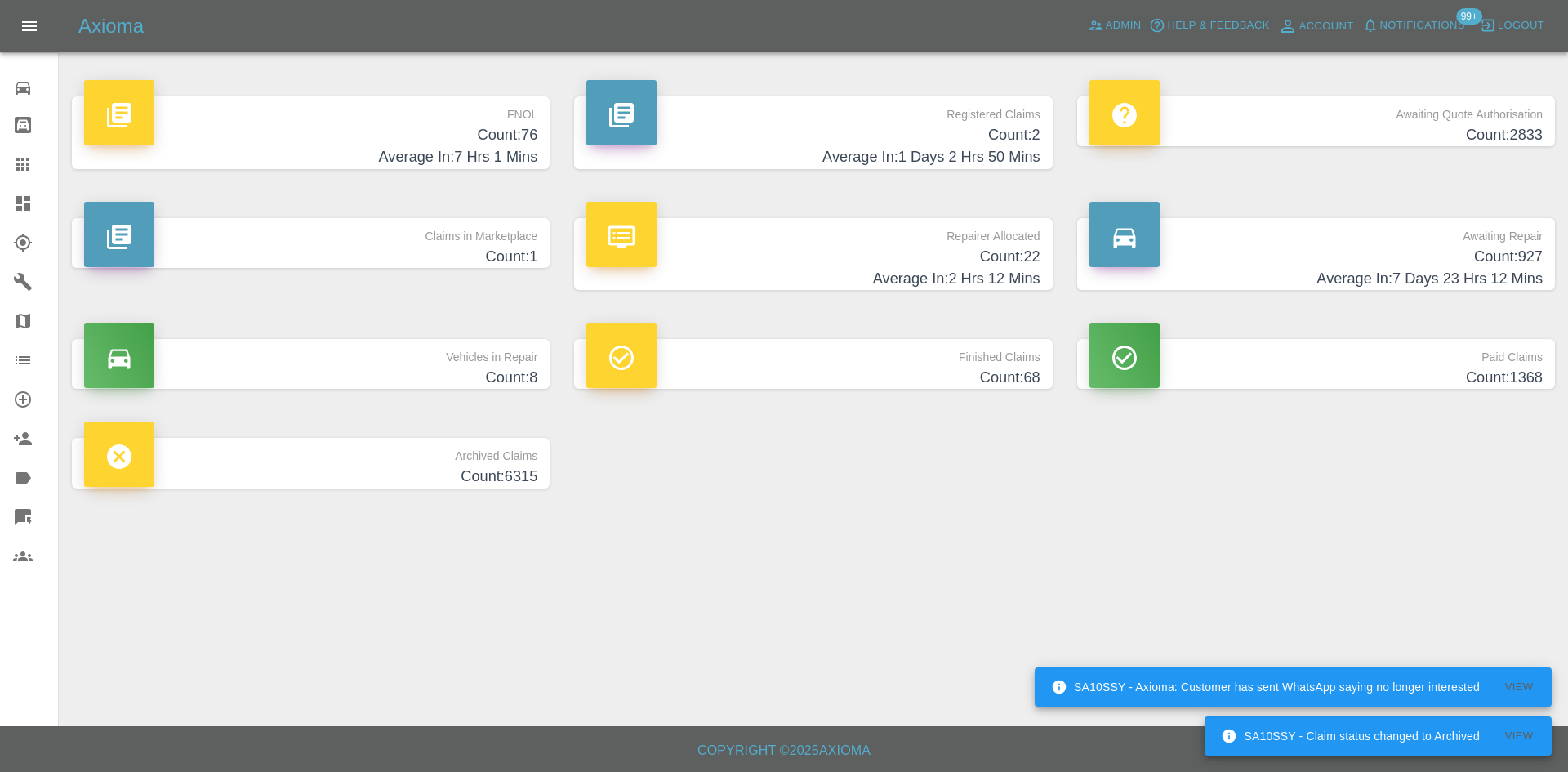
click at [944, 253] on h4 "Count: 22" at bounding box center [814, 257] width 453 height 22
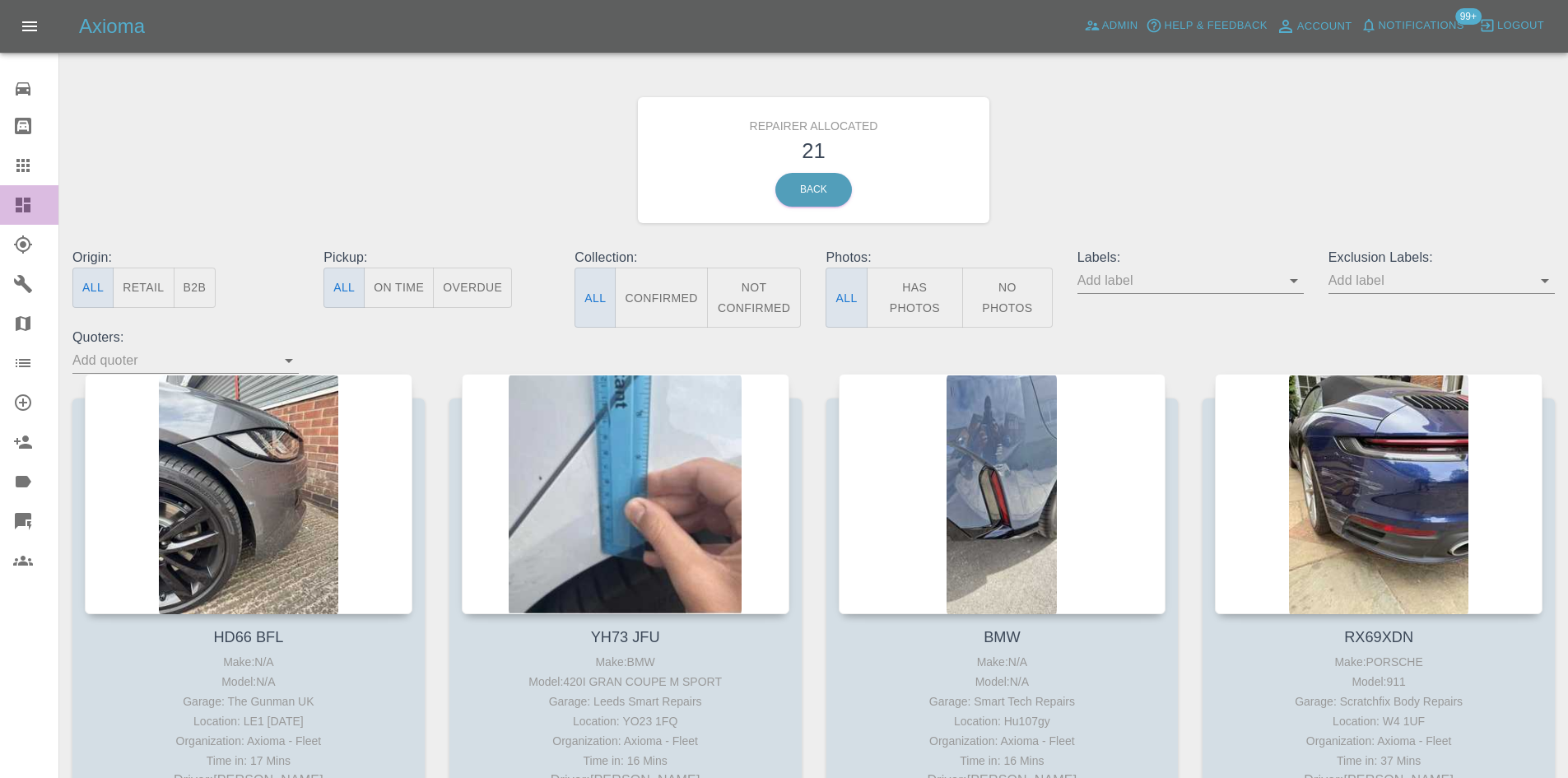
click at [16, 187] on link "Dashboard" at bounding box center [29, 204] width 59 height 39
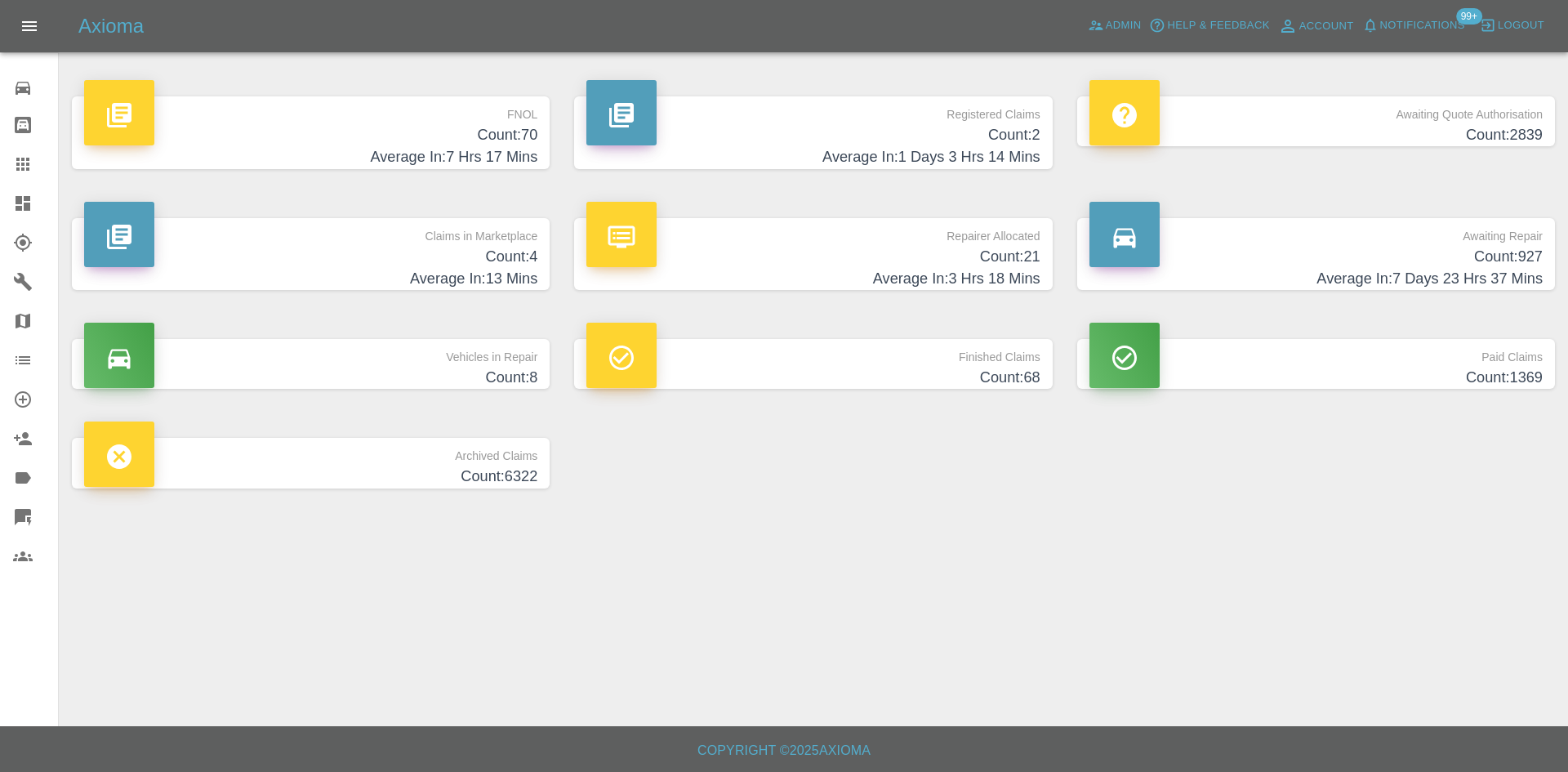
click at [852, 146] on h4 "Average In: 1 Days 3 Hrs 14 Mins" at bounding box center [814, 157] width 453 height 22
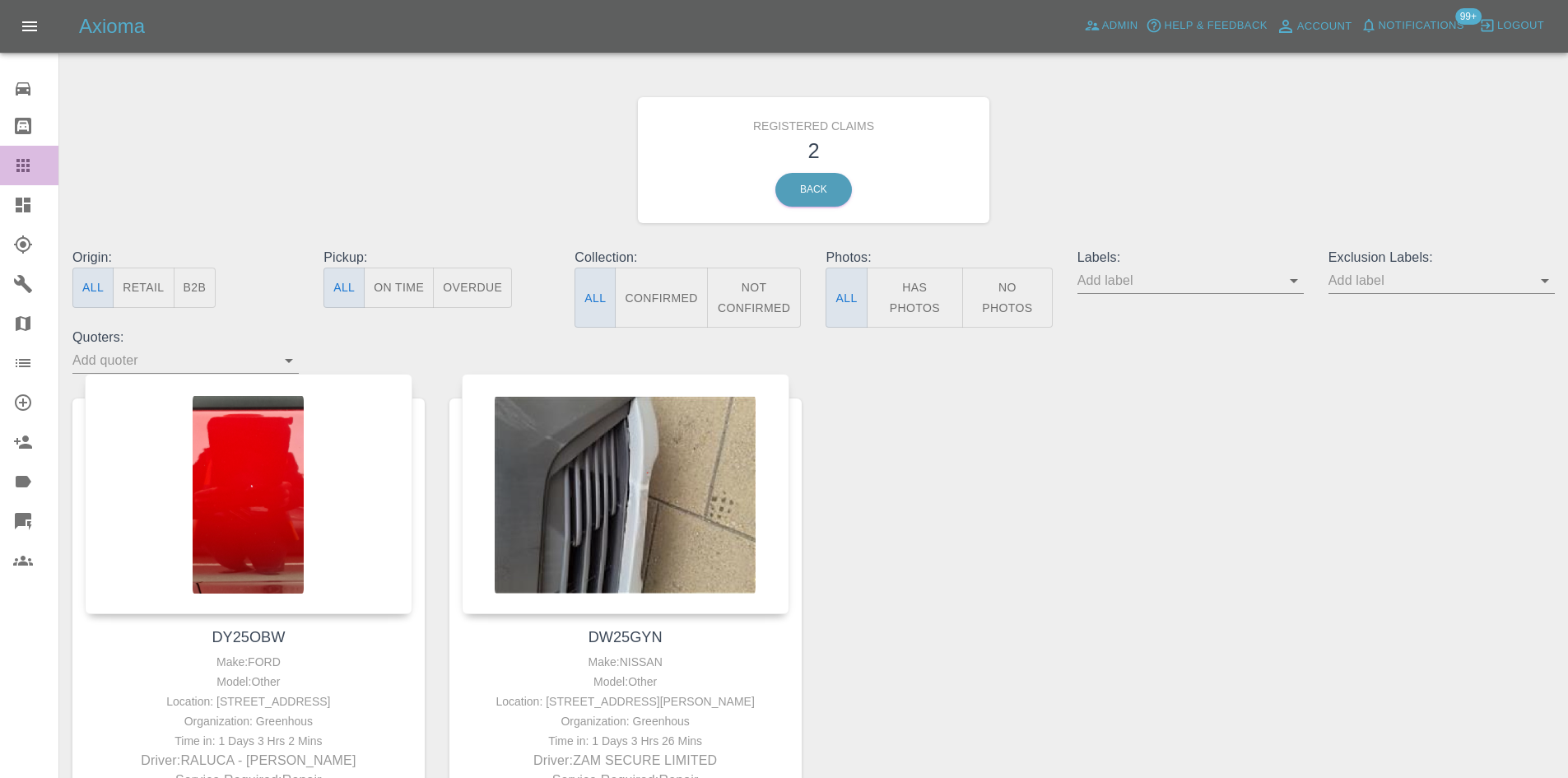
click at [13, 185] on link "Claims" at bounding box center [29, 165] width 59 height 39
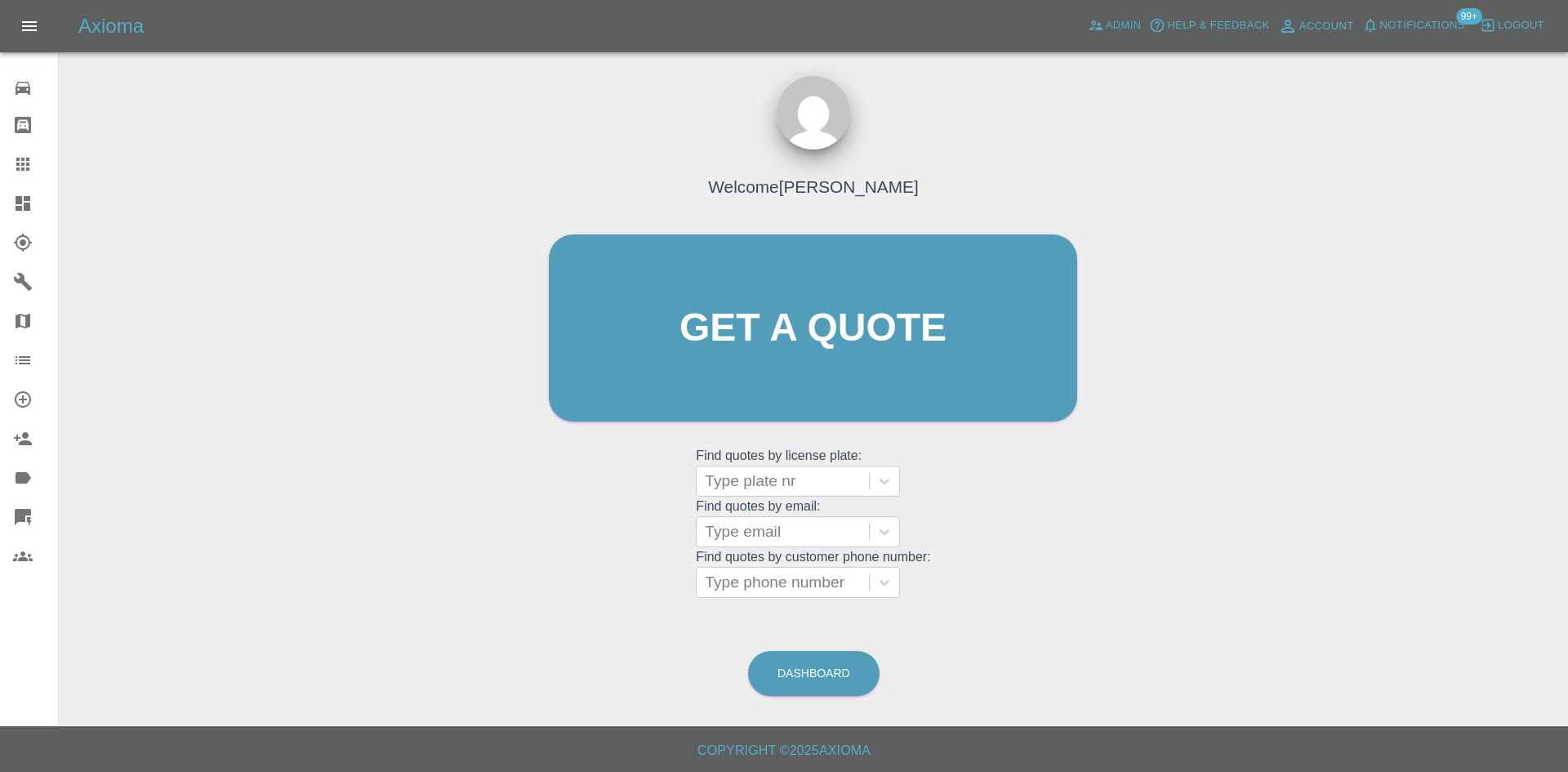
click at [19, 199] on icon at bounding box center [23, 203] width 15 height 15
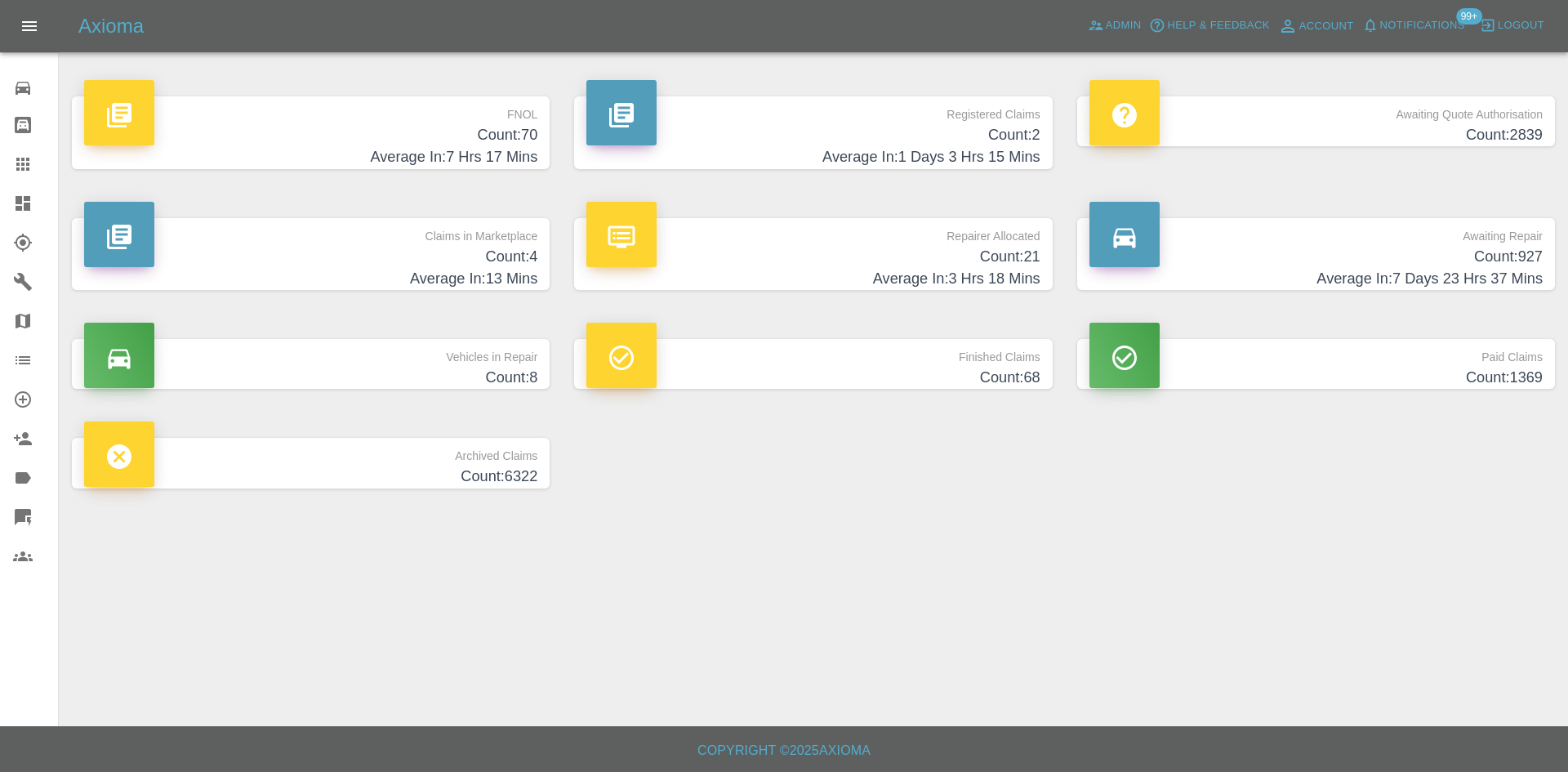
click at [462, 251] on h4 "Count: 4" at bounding box center [311, 257] width 453 height 22
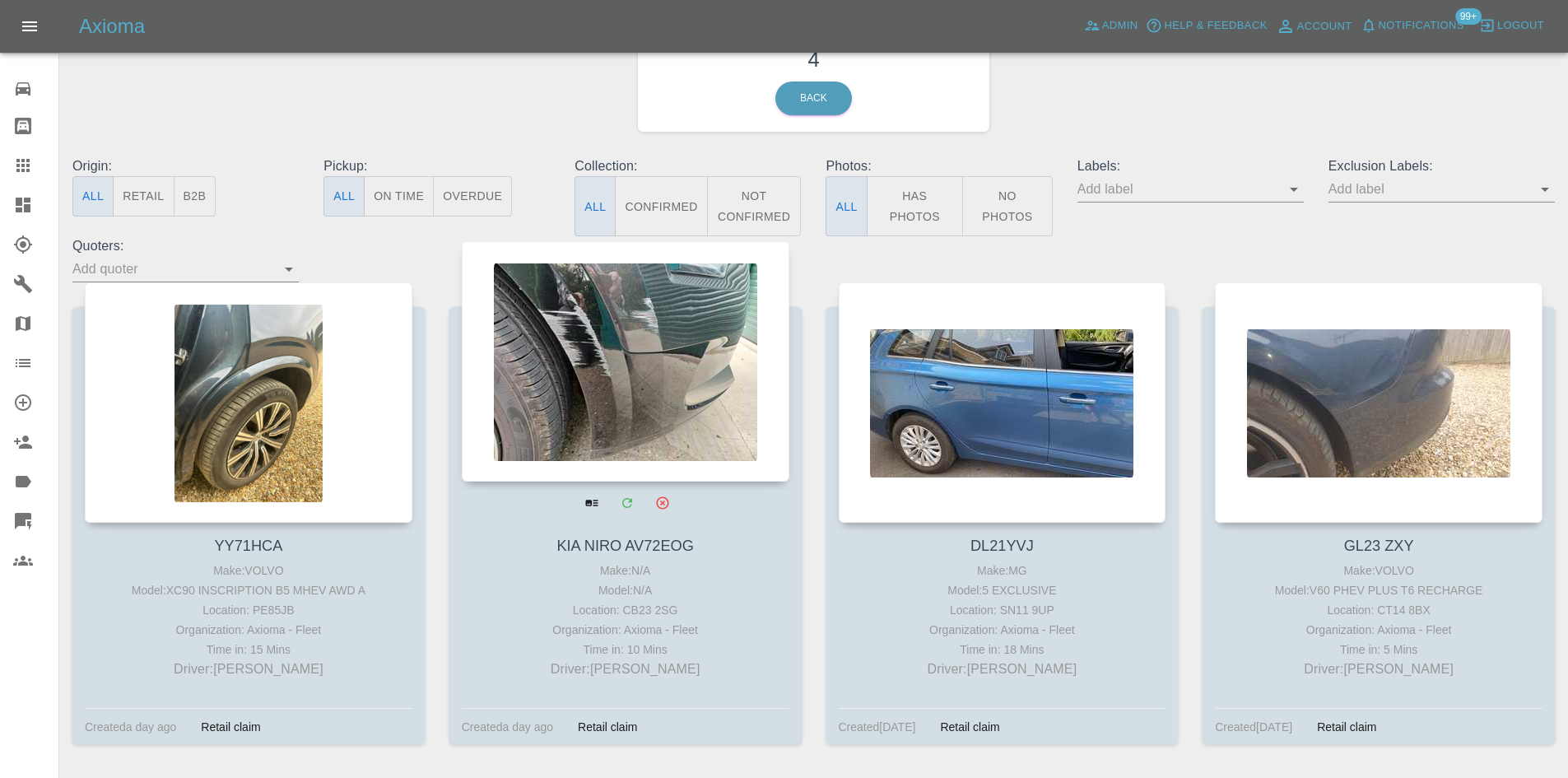
scroll to position [149, 0]
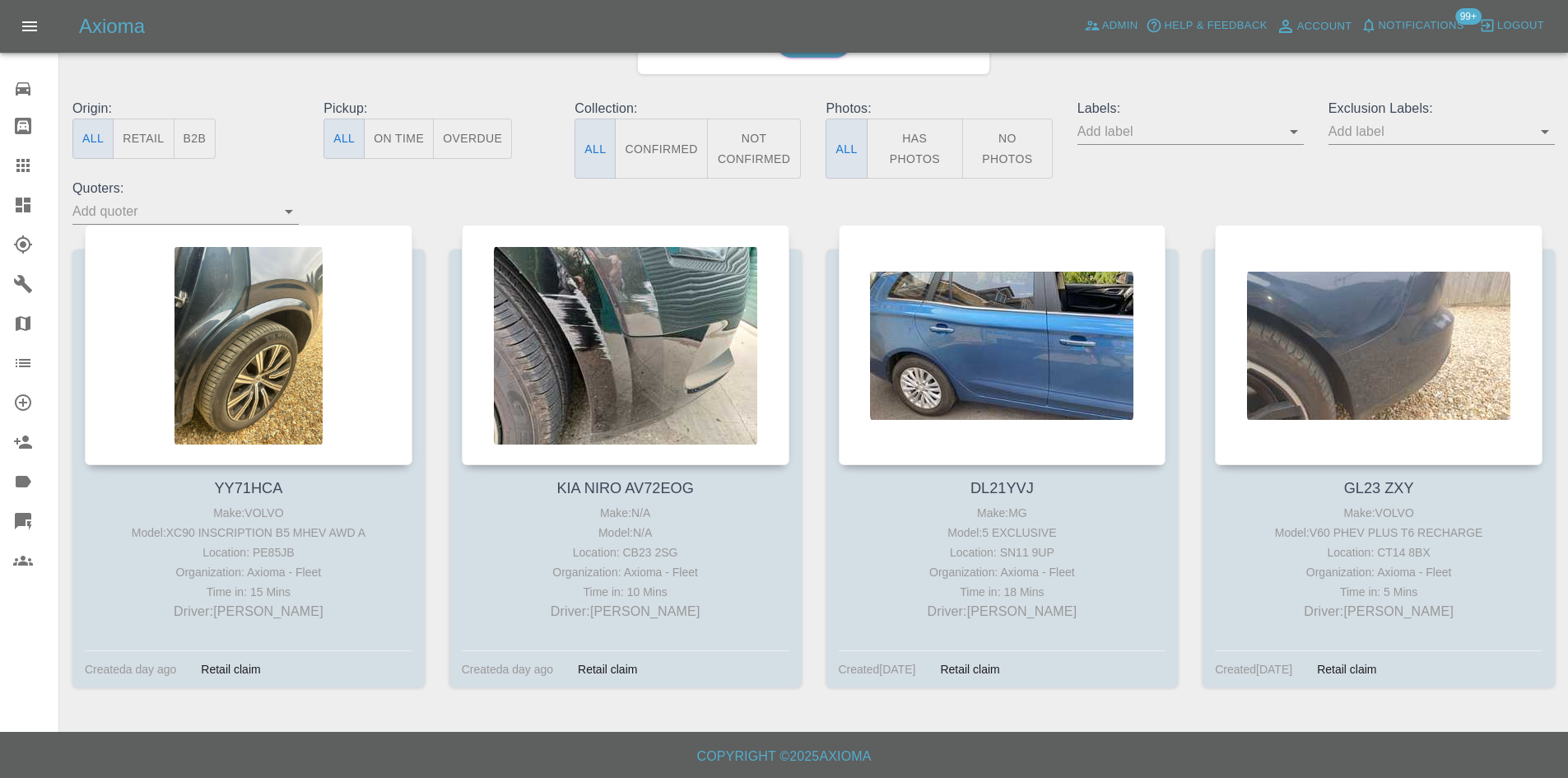
click at [24, 171] on icon at bounding box center [24, 166] width 13 height 13
click at [13, 204] on link "Dashboard" at bounding box center [29, 204] width 59 height 39
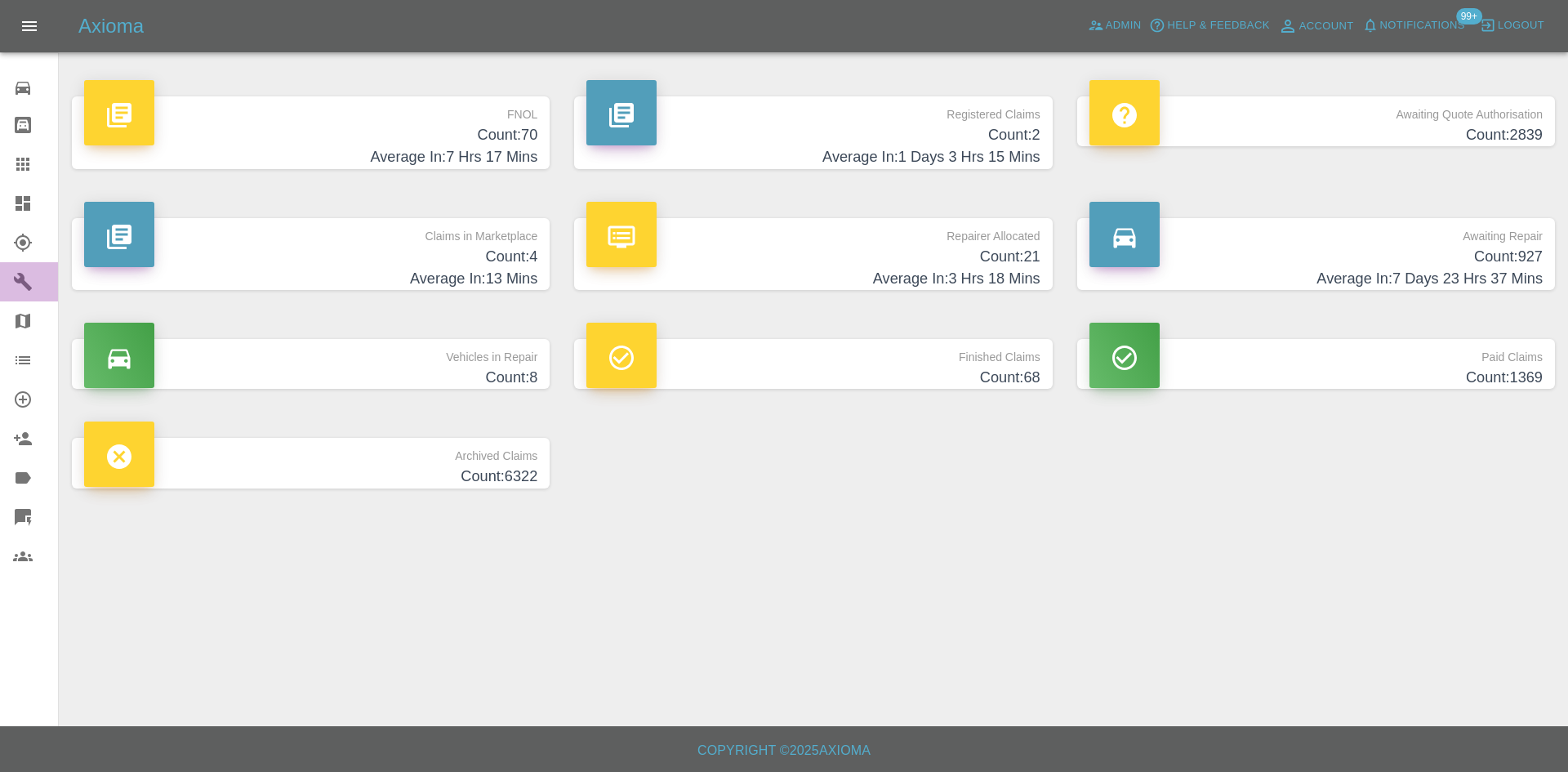
click at [10, 276] on link "Garages" at bounding box center [29, 282] width 58 height 39
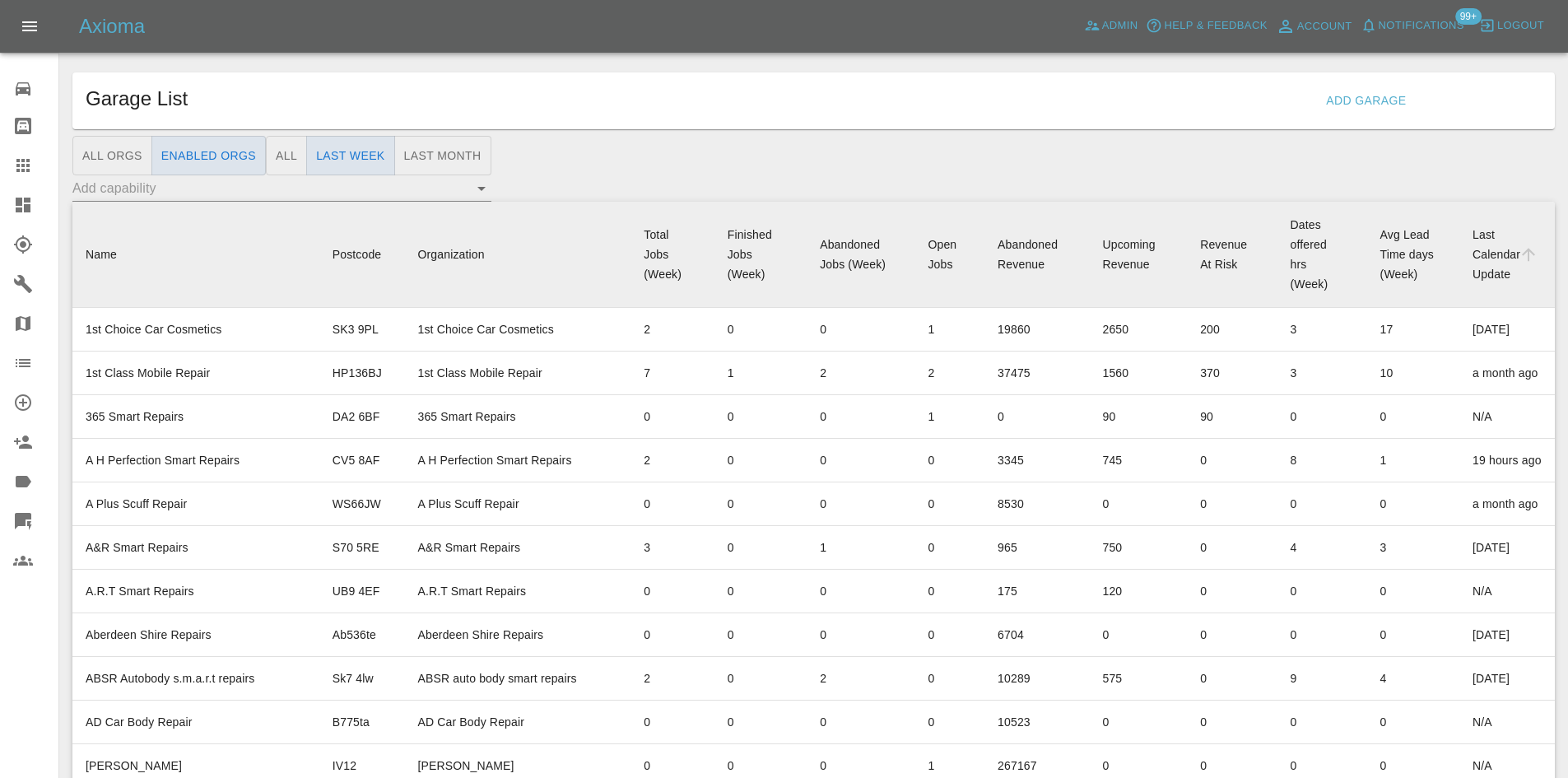
click at [16, 213] on icon at bounding box center [24, 205] width 15 height 15
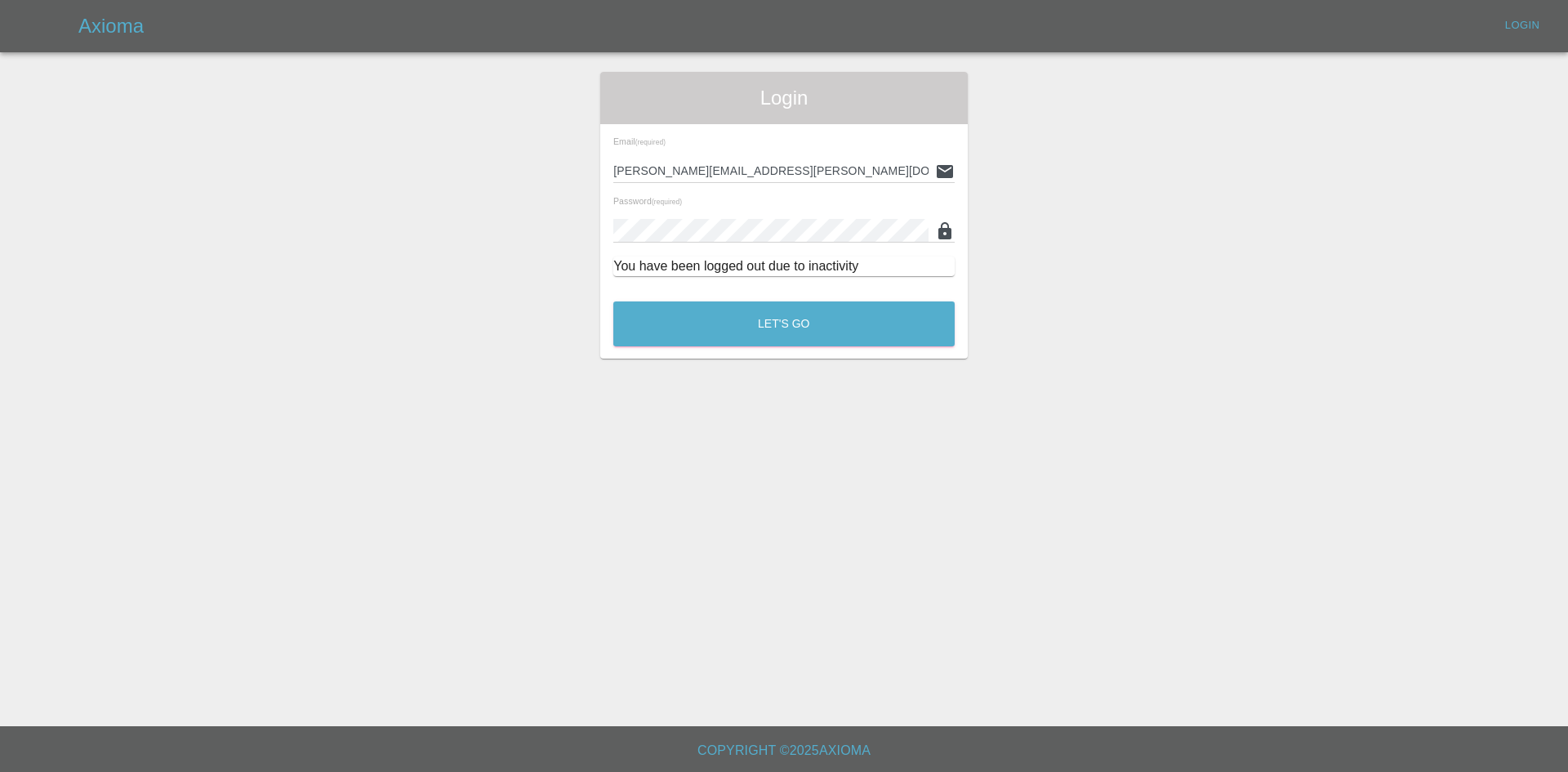
click at [841, 381] on main "Login Email (required) [PERSON_NAME][EMAIL_ADDRESS][PERSON_NAME][DOMAIN_NAME] P…" at bounding box center [784, 363] width 1568 height 726
click at [833, 304] on button "Let's Go" at bounding box center [784, 324] width 342 height 45
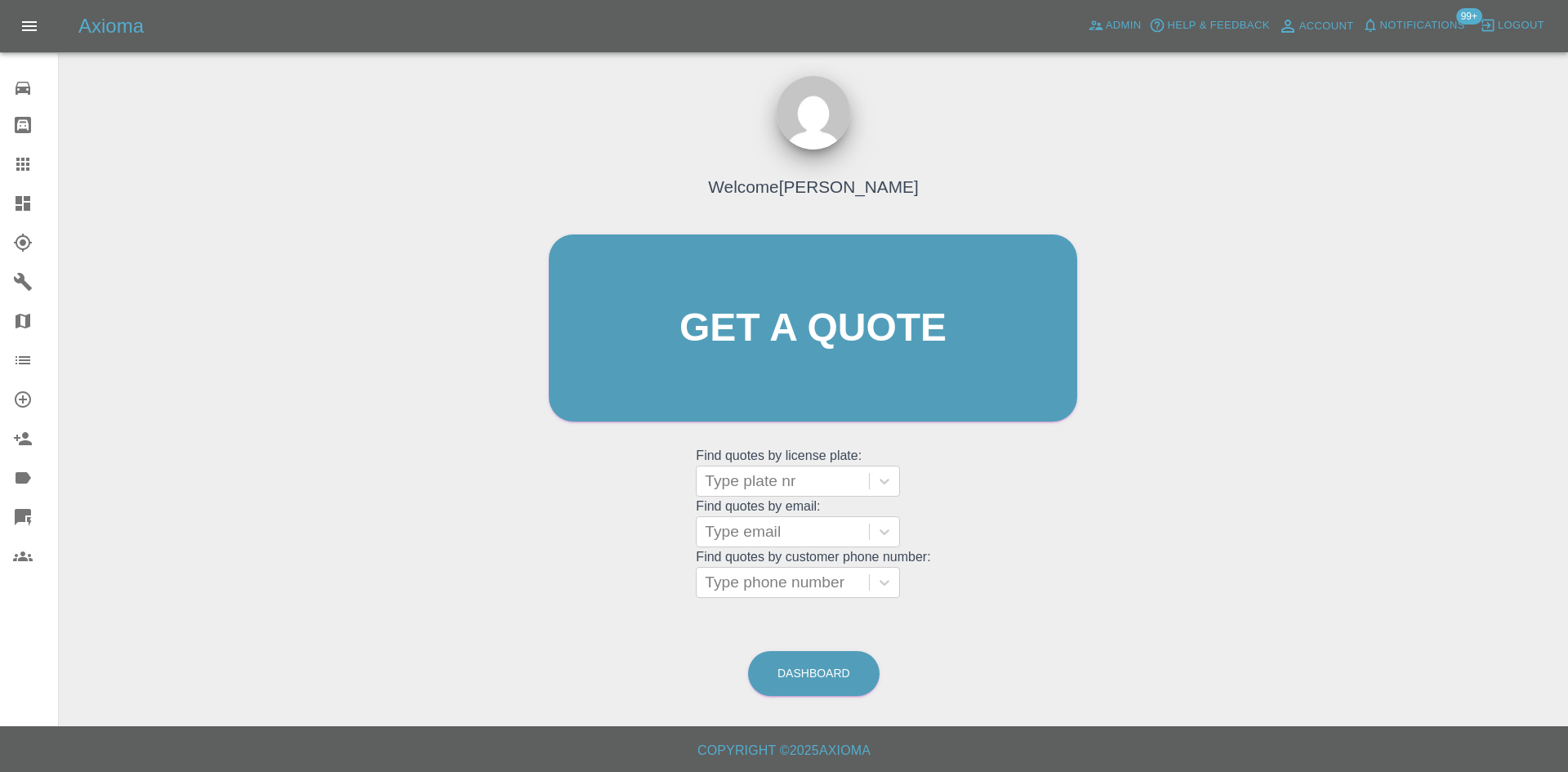
click at [38, 204] on div at bounding box center [36, 203] width 46 height 20
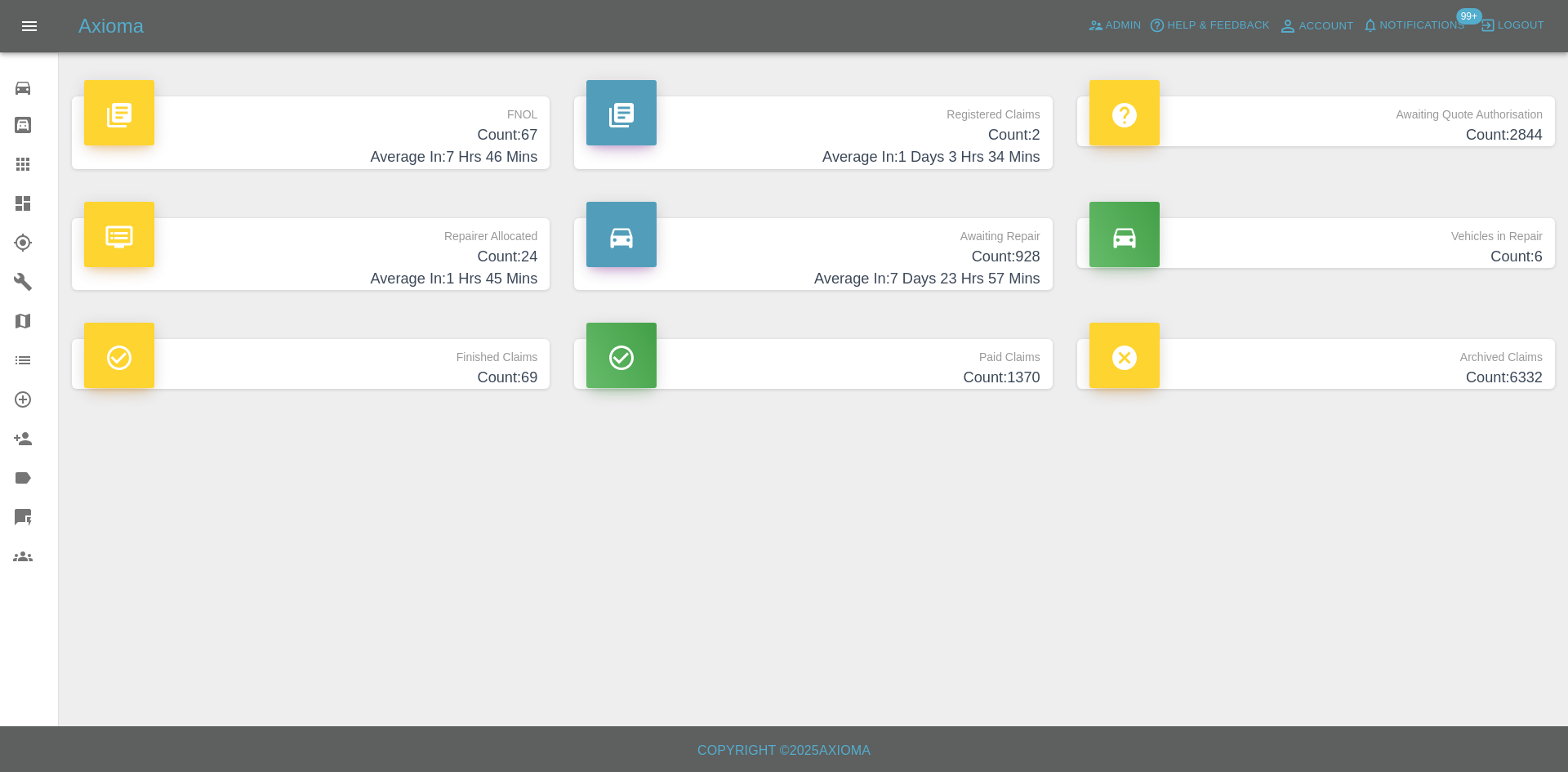
click at [781, 117] on p "Registered Claims" at bounding box center [814, 110] width 453 height 28
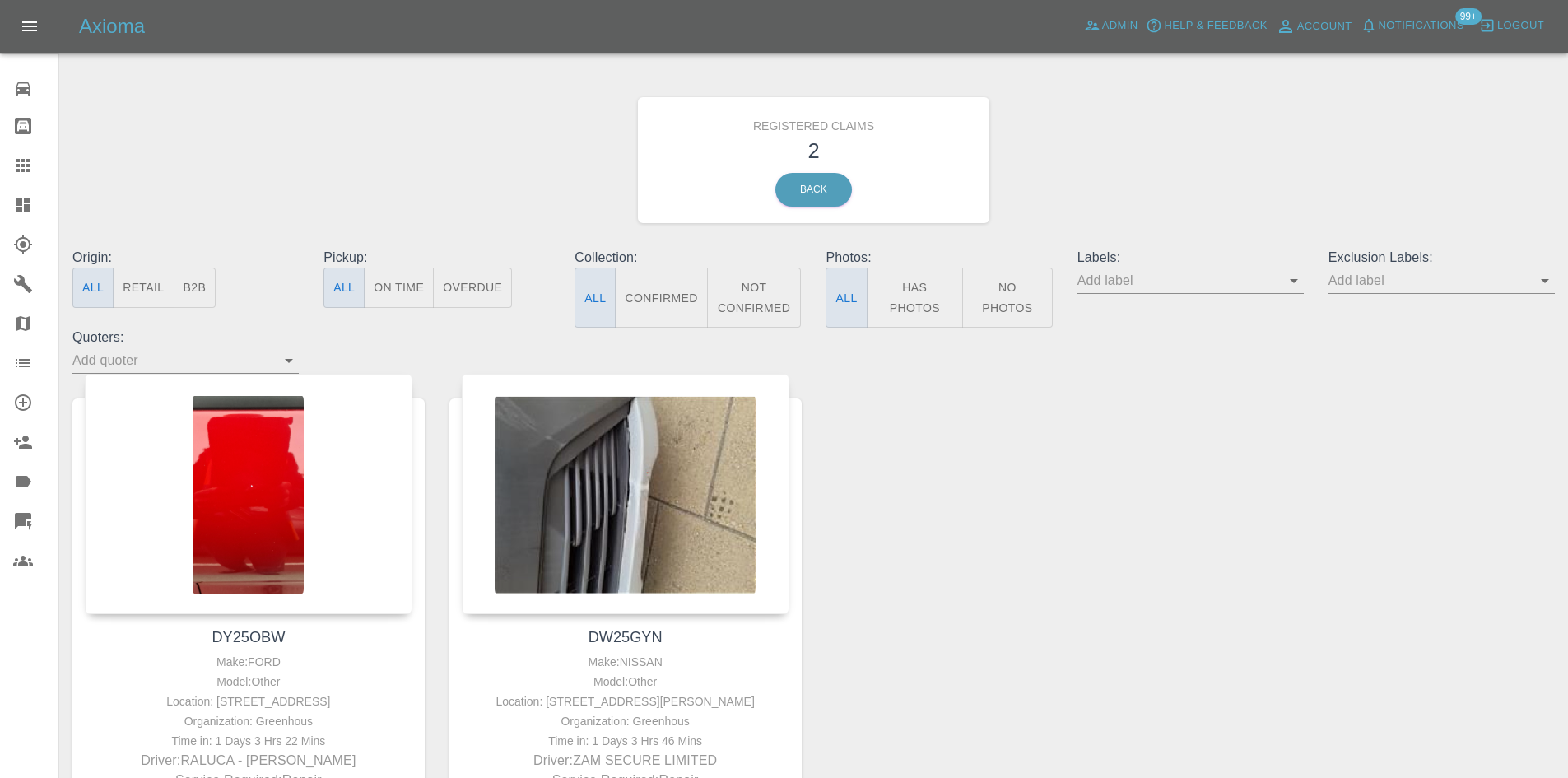
click at [7, 194] on link "Dashboard" at bounding box center [29, 204] width 59 height 39
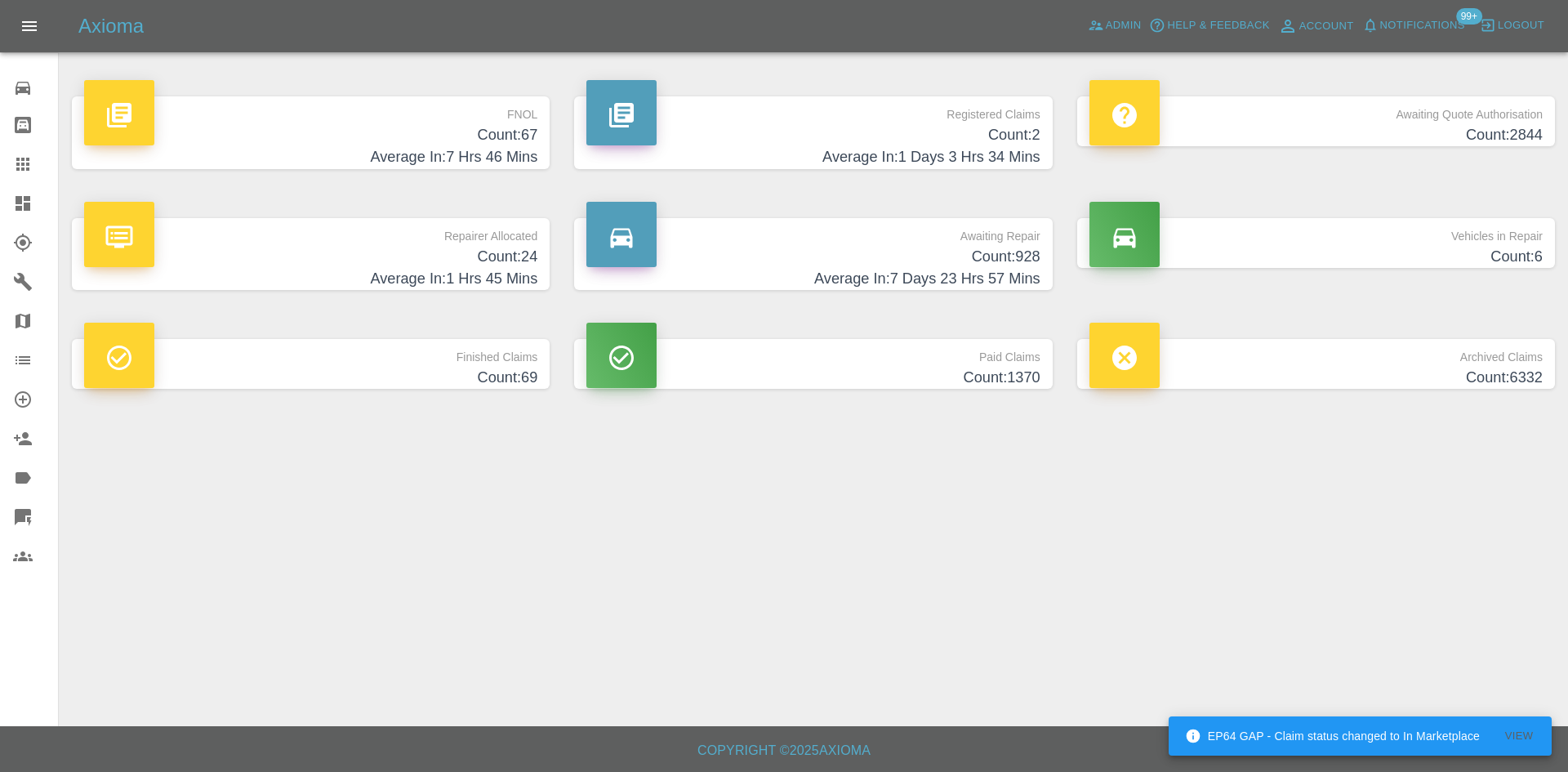
click at [28, 194] on icon at bounding box center [23, 203] width 20 height 20
click at [930, 135] on h4 "Count: 2" at bounding box center [814, 135] width 453 height 22
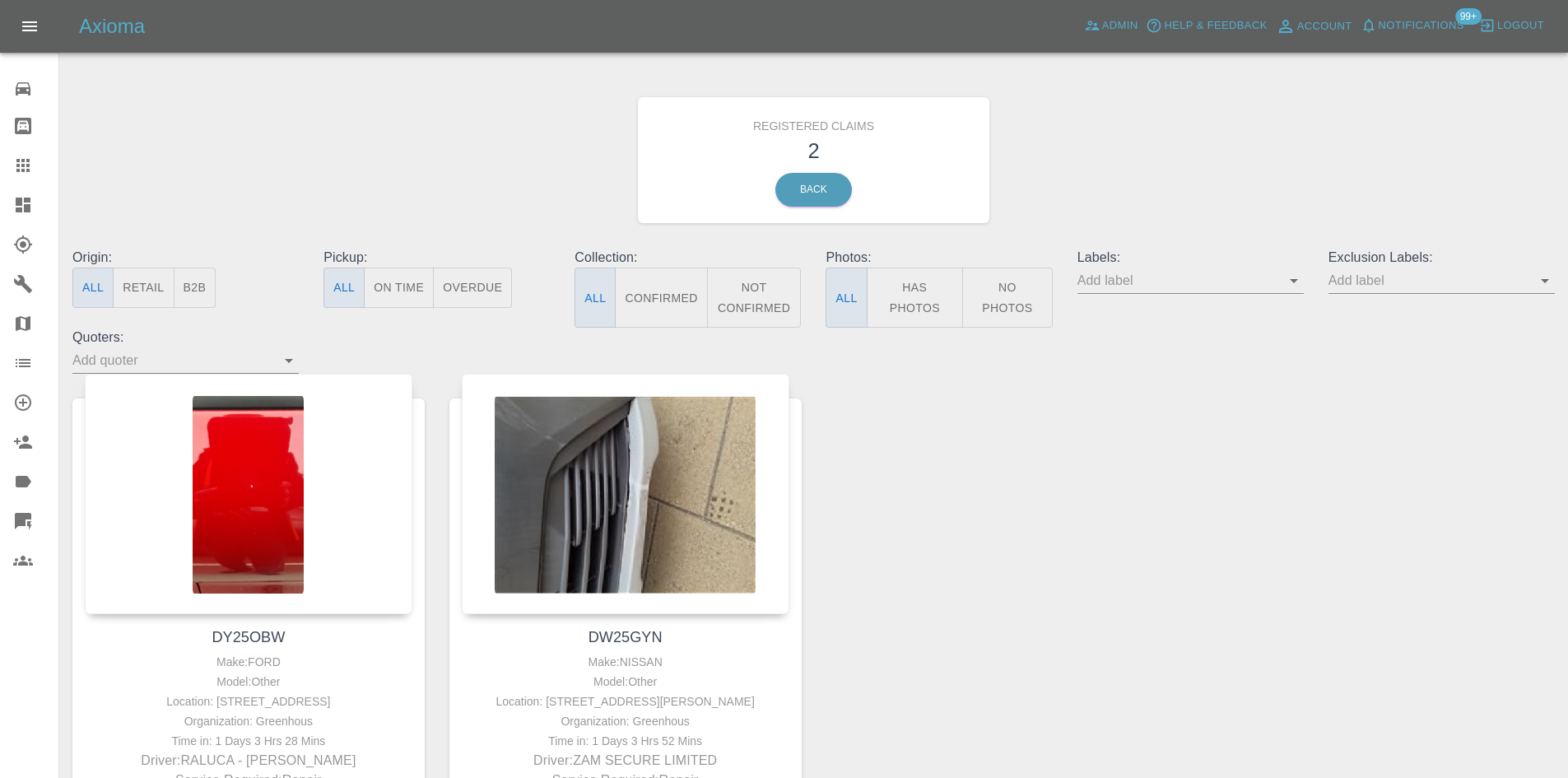
click at [1403, 27] on span "Notifications" at bounding box center [1421, 26] width 86 height 19
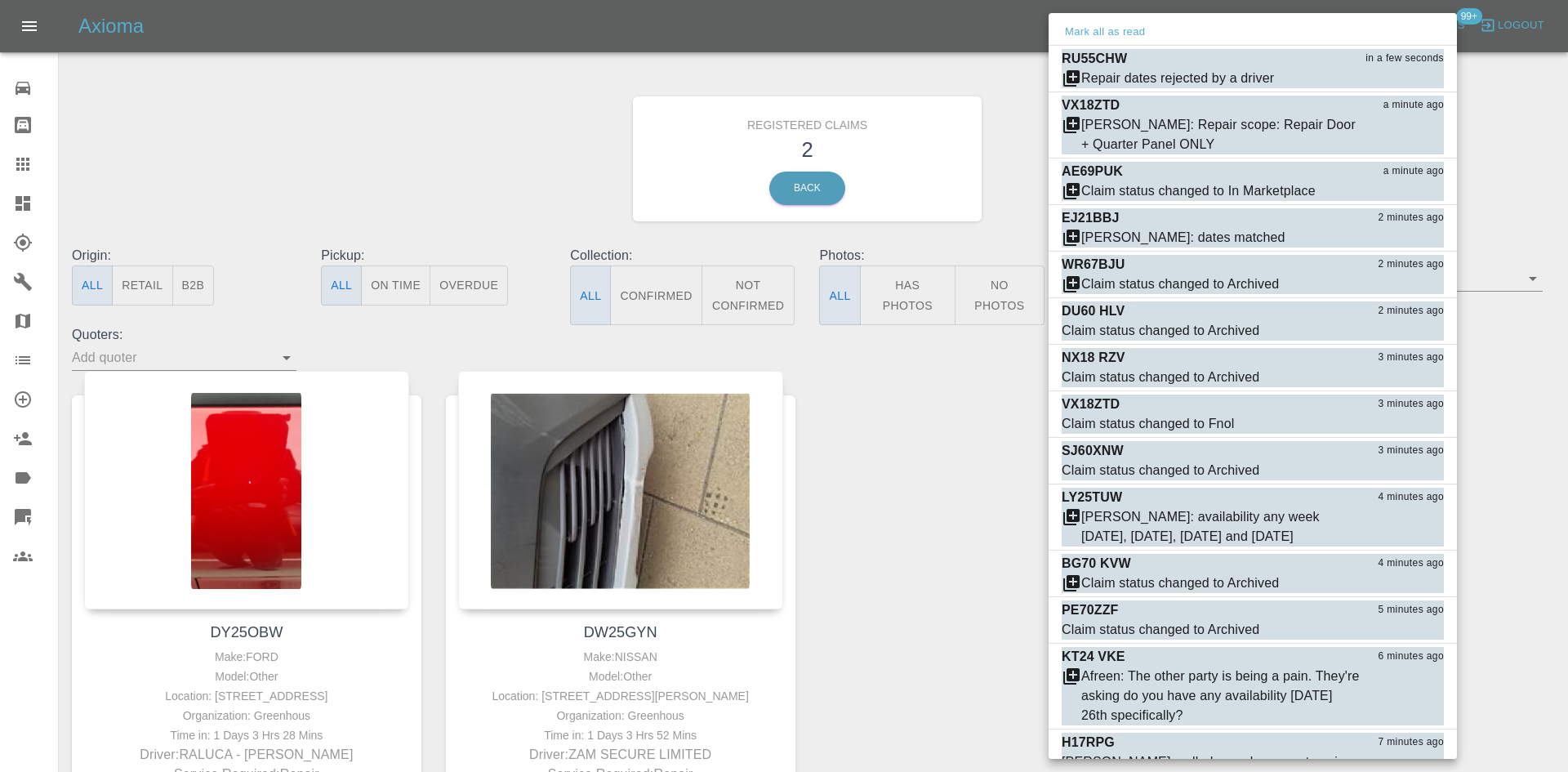
click at [39, 187] on div at bounding box center [784, 386] width 1568 height 772
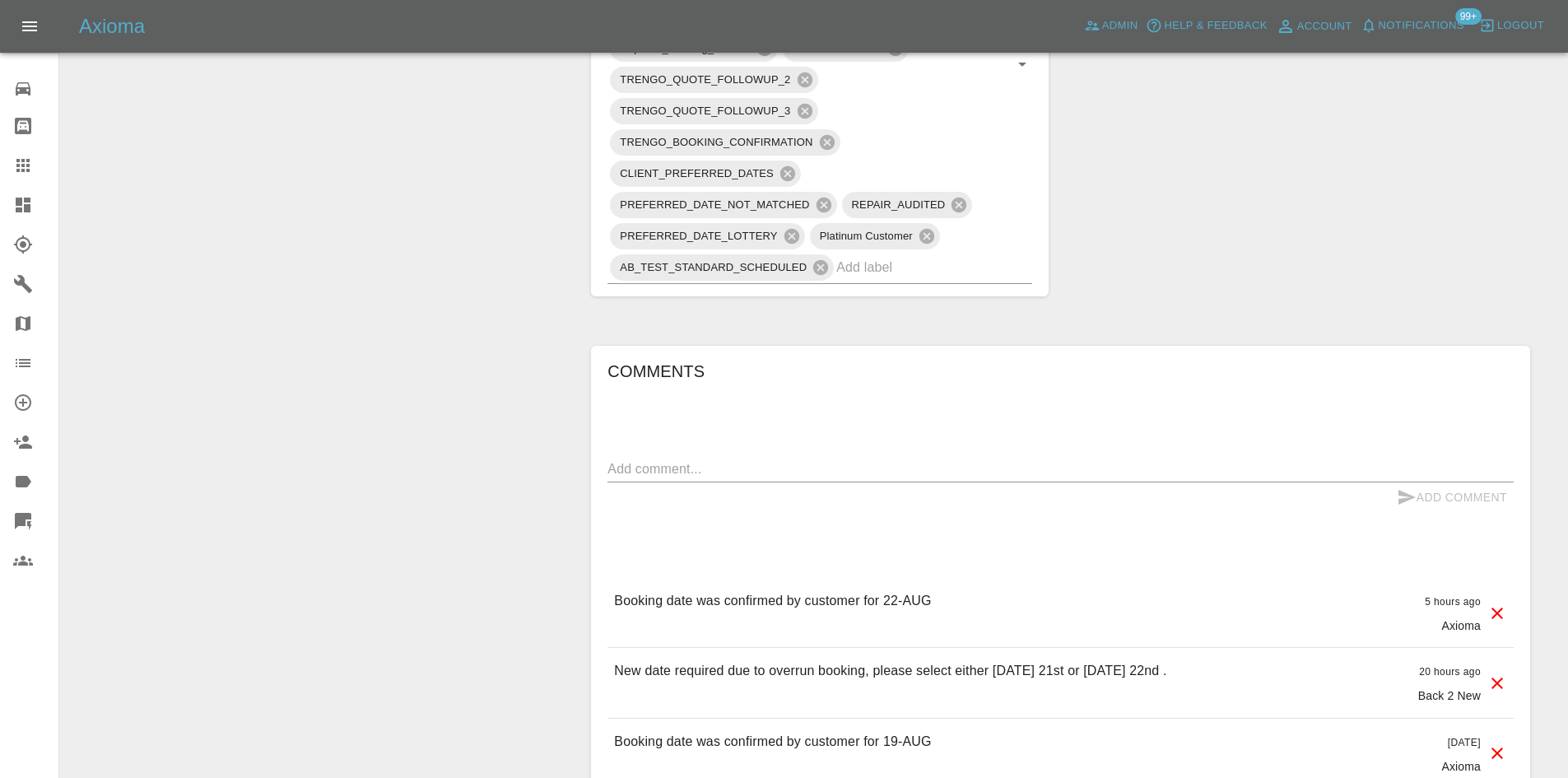
scroll to position [1482, 0]
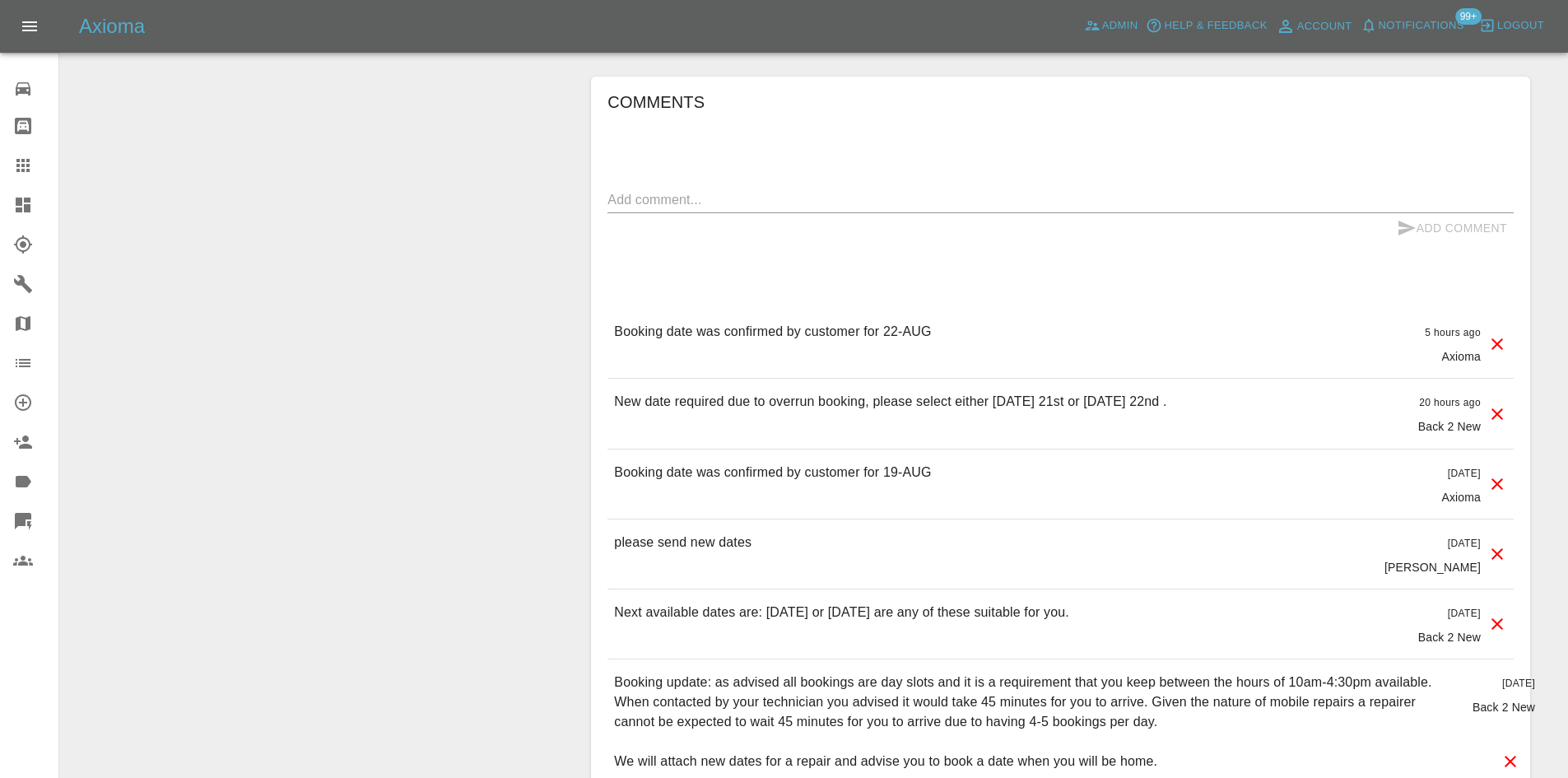
scroll to position [1564, 0]
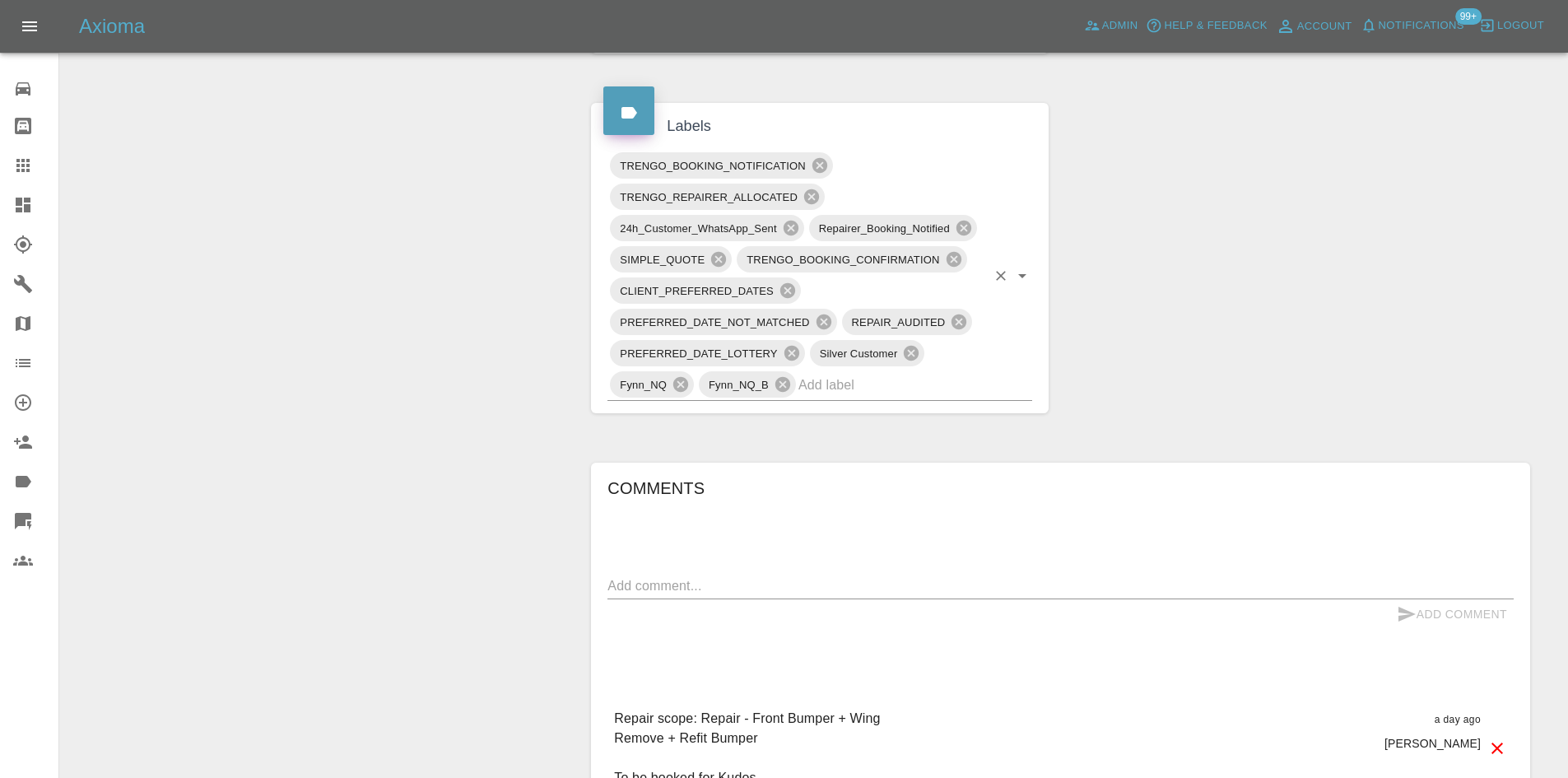
scroll to position [988, 0]
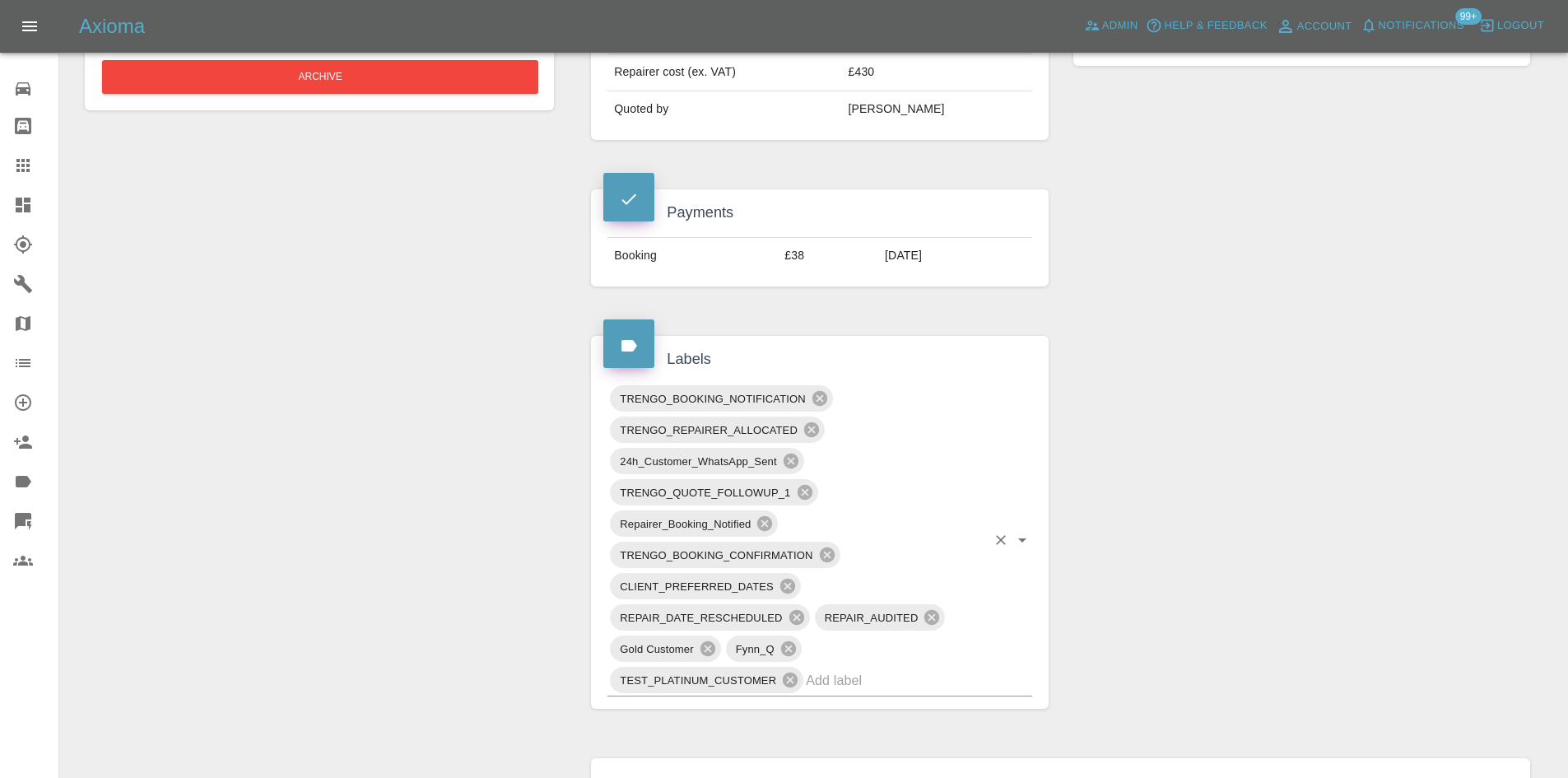
scroll to position [82, 0]
